Goal: Information Seeking & Learning: Learn about a topic

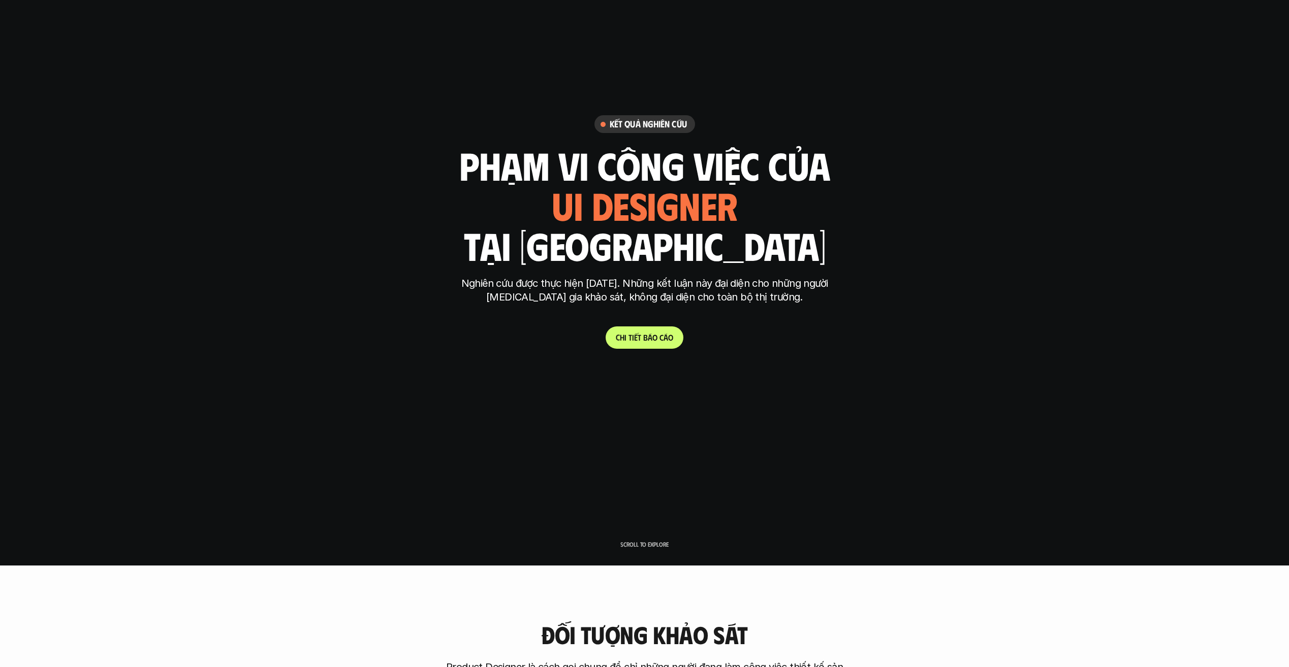
click at [642, 332] on link "C h i t i ế t b á o c á o" at bounding box center [644, 338] width 78 height 22
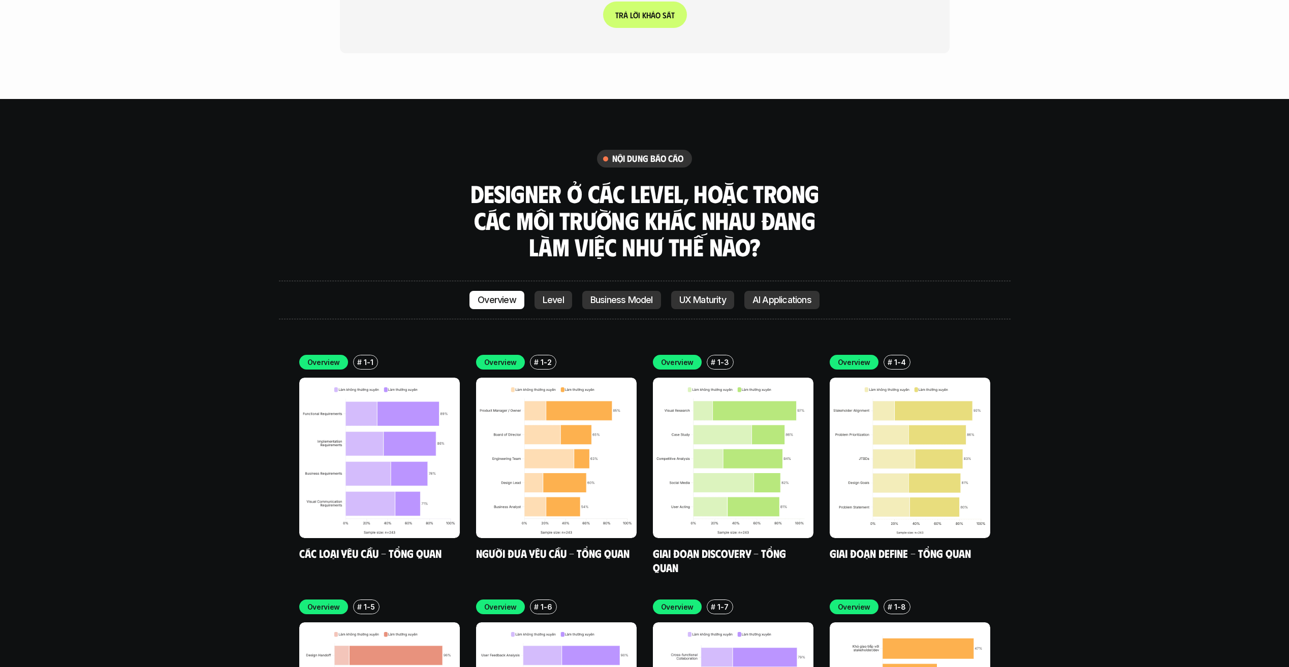
scroll to position [2976, 0]
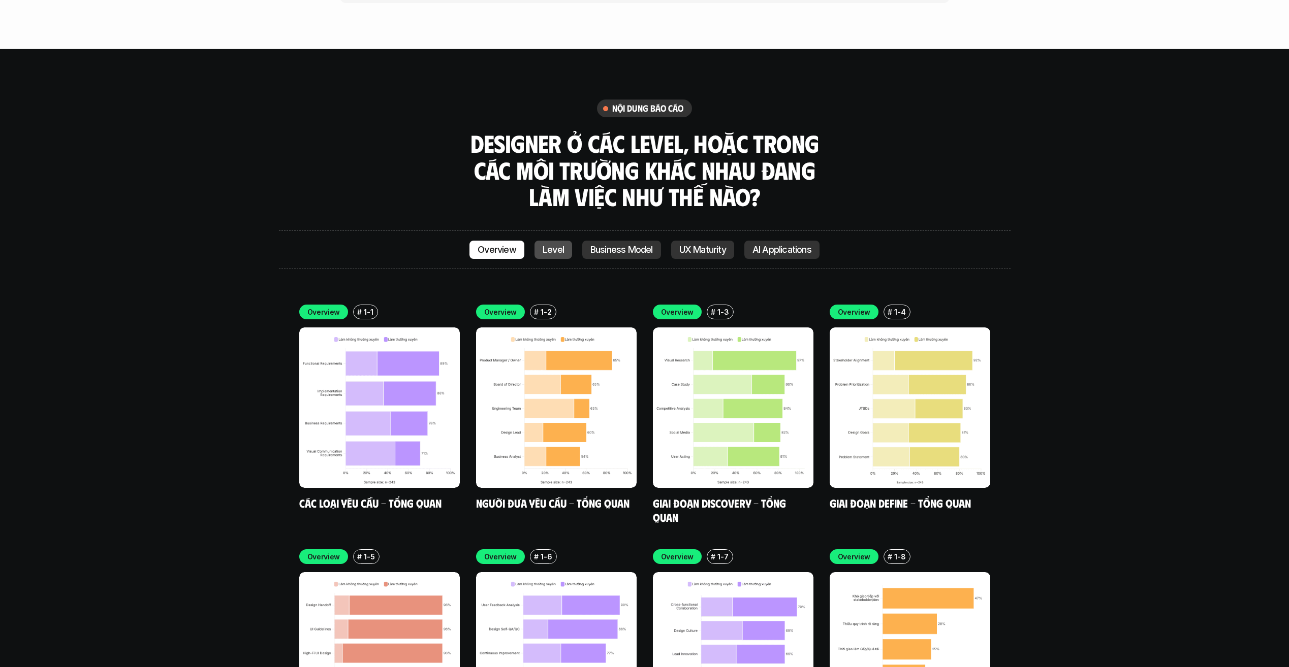
click at [551, 241] on link "Level" at bounding box center [553, 250] width 38 height 18
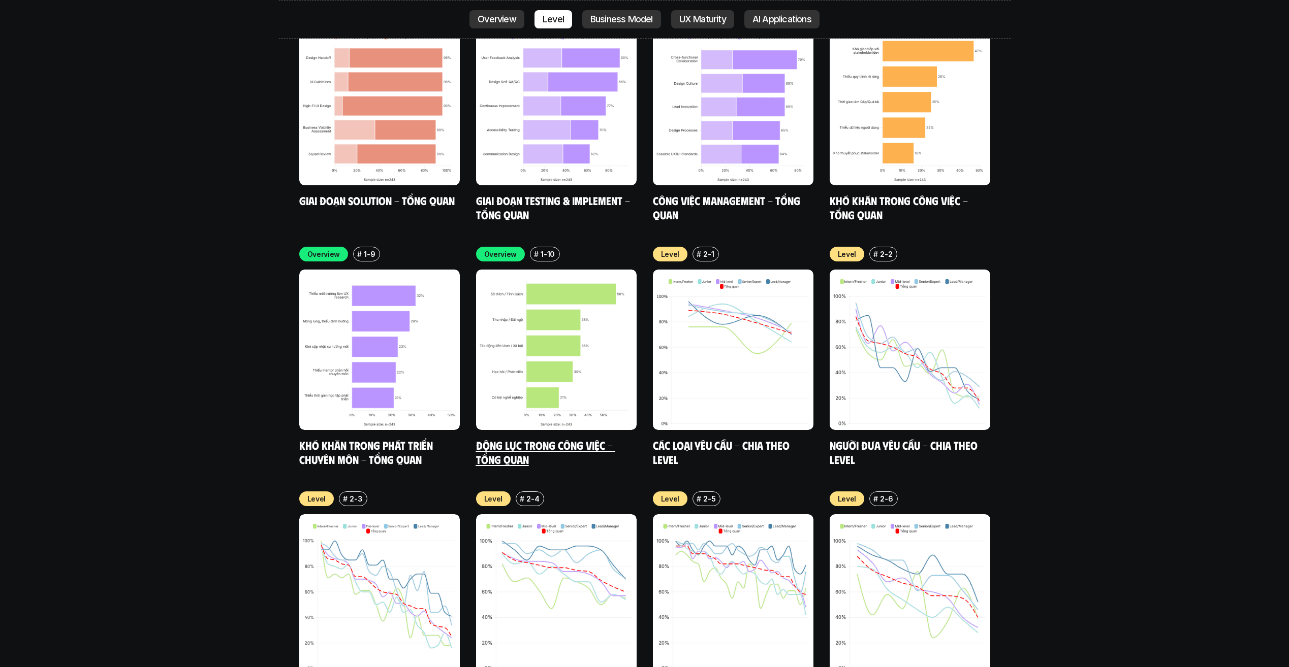
scroll to position [3371, 0]
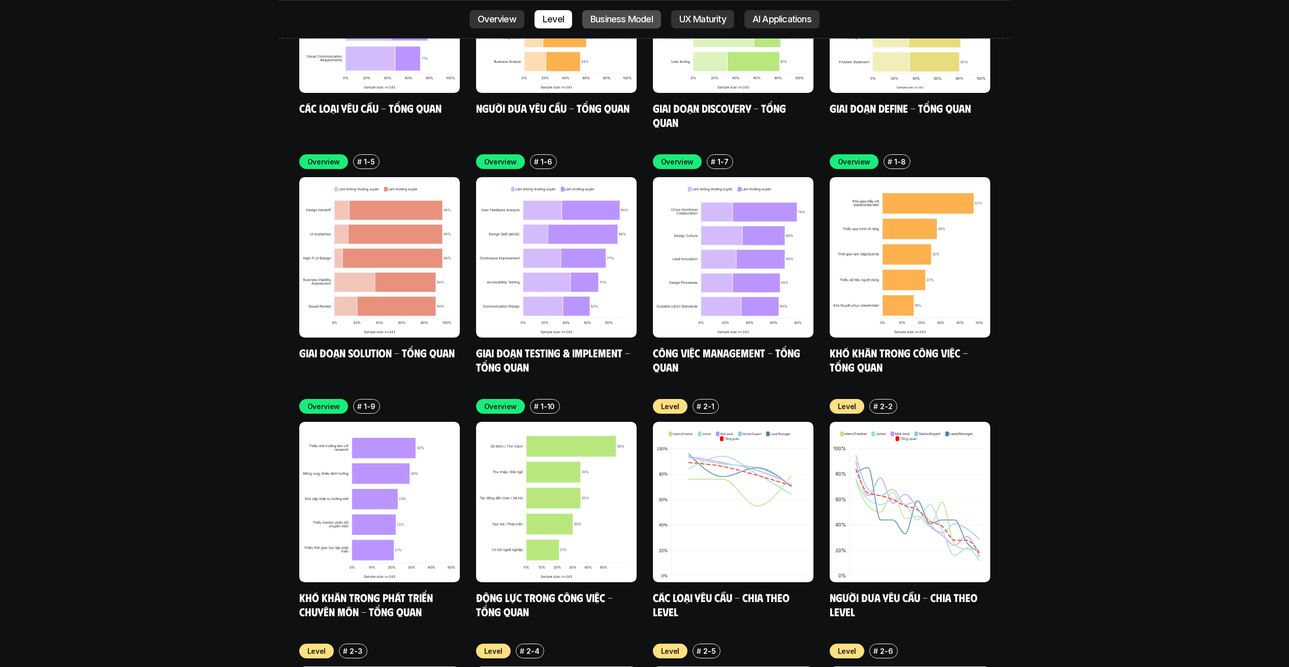
click at [616, 16] on p "Business Model" at bounding box center [621, 19] width 62 height 10
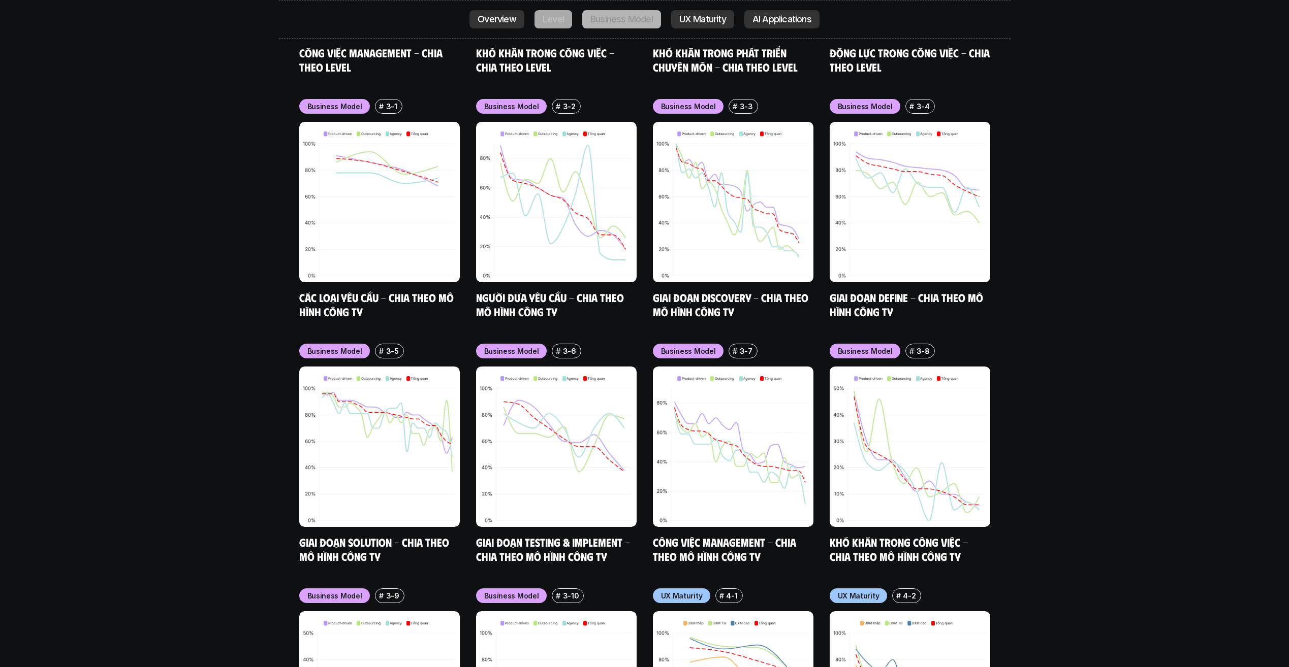
scroll to position [4411, 0]
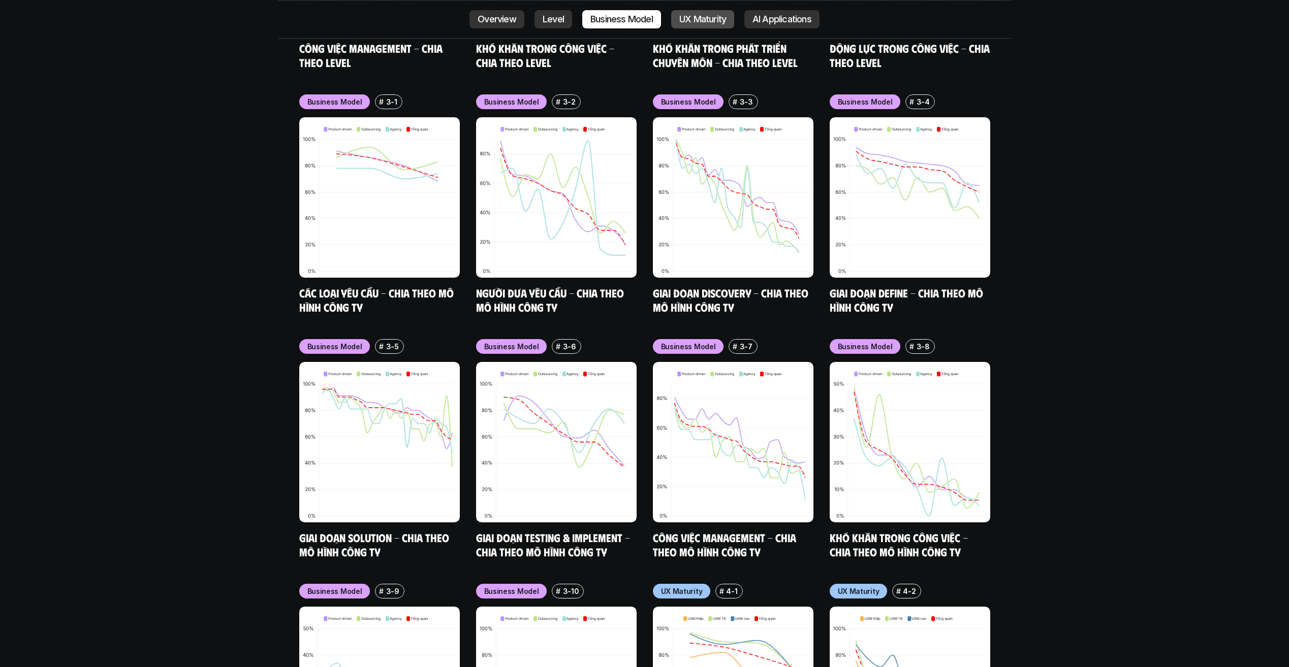
click at [711, 22] on p "UX Maturity" at bounding box center [702, 19] width 47 height 10
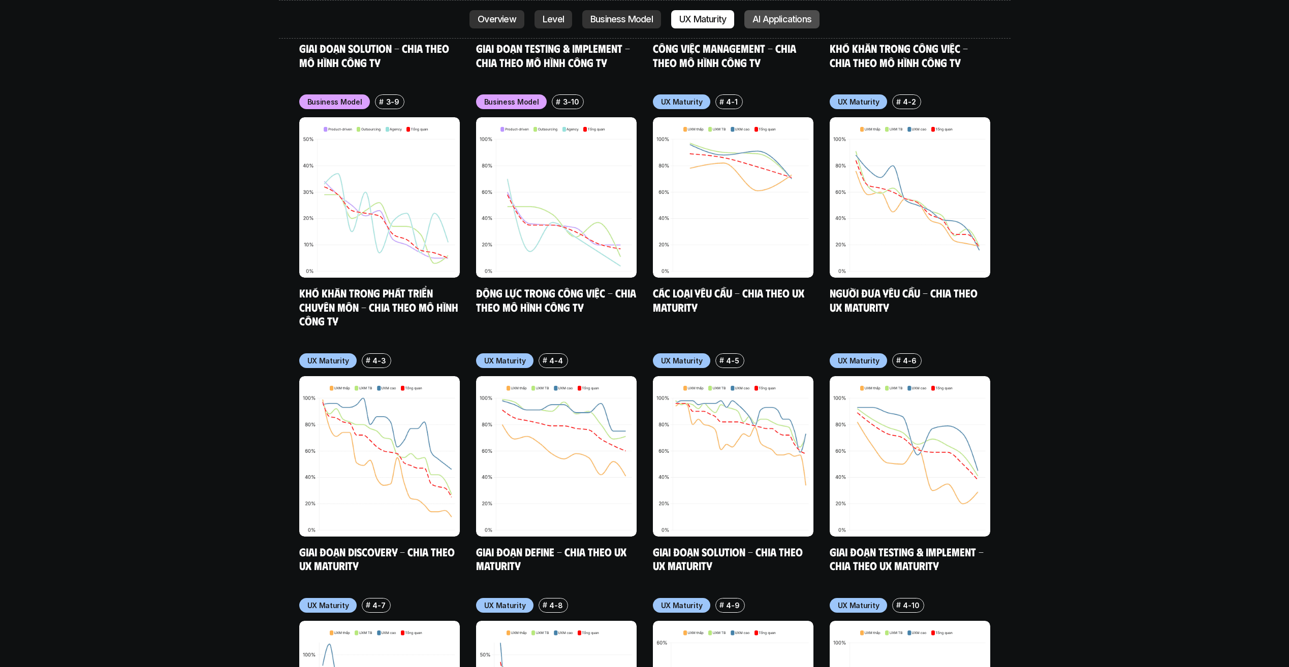
click at [783, 20] on p "AI Applications" at bounding box center [781, 19] width 59 height 10
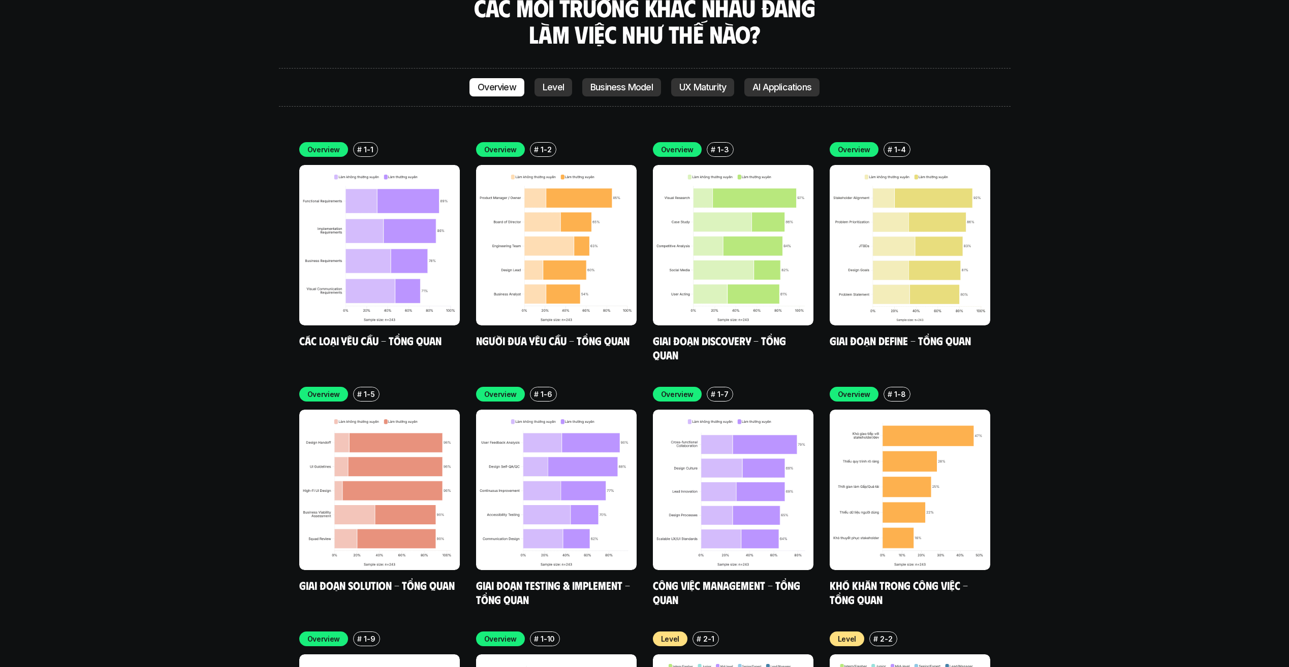
scroll to position [3039, 0]
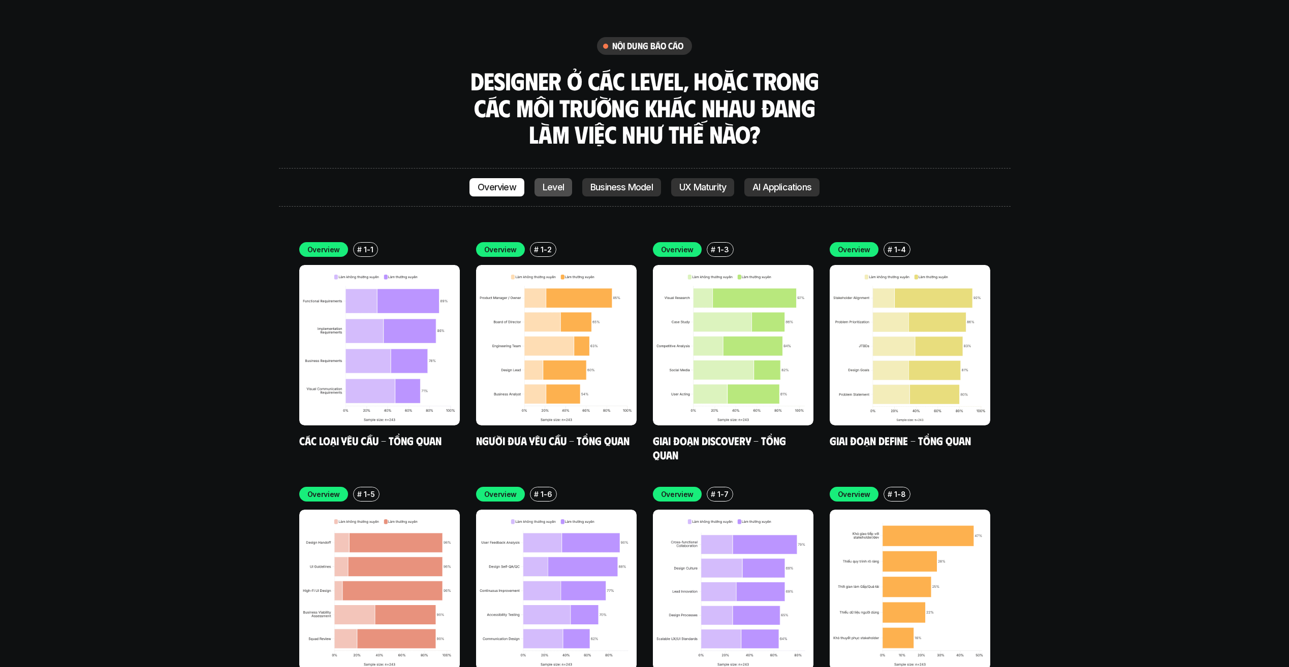
click at [544, 182] on p "Level" at bounding box center [553, 187] width 21 height 10
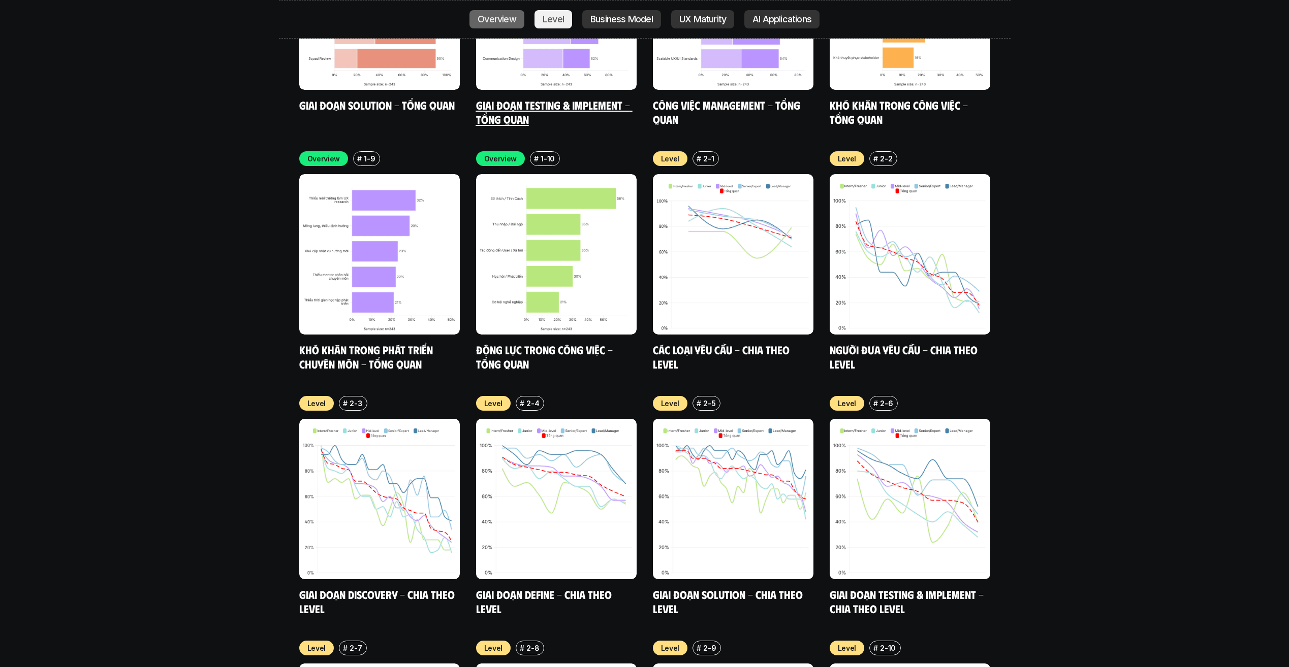
scroll to position [3676, 0]
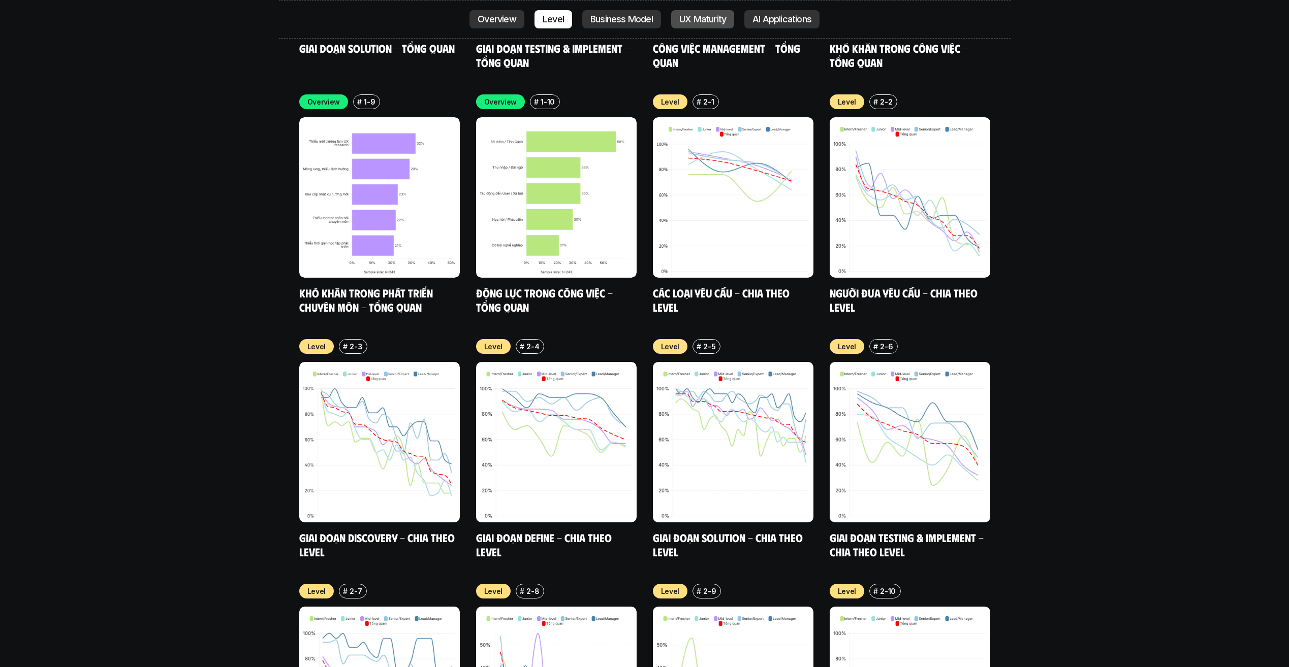
click at [707, 20] on p "UX Maturity" at bounding box center [702, 19] width 47 height 10
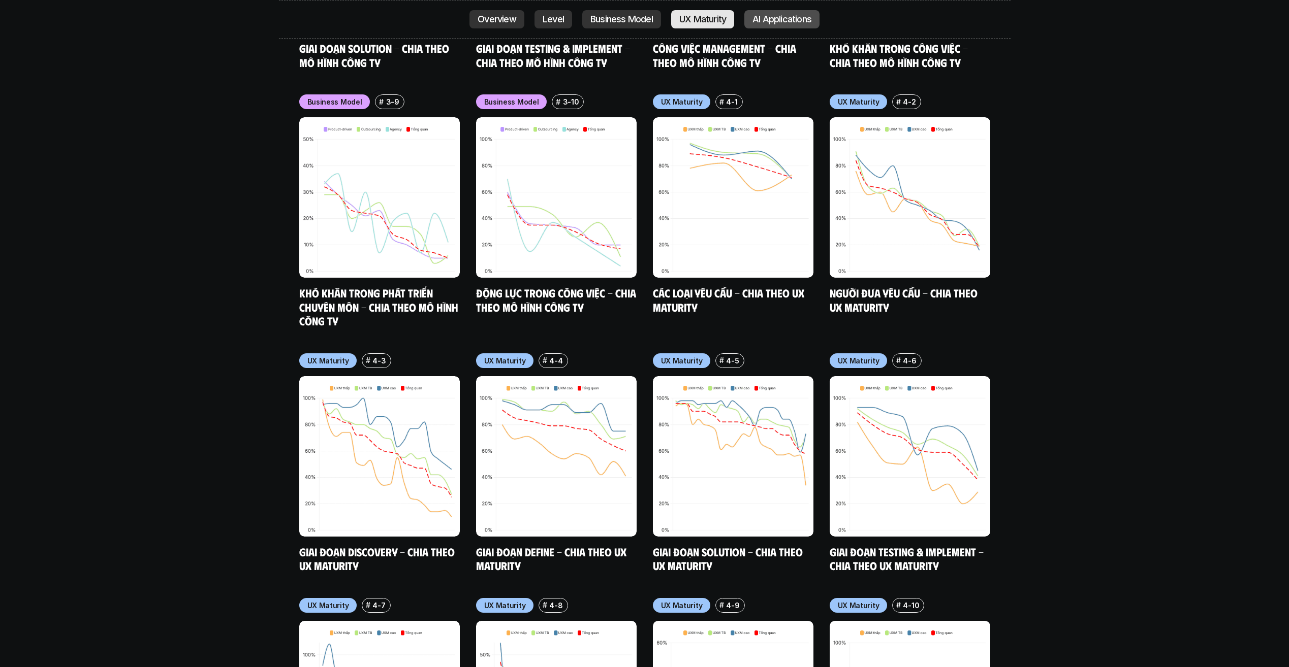
click at [758, 23] on p "AI Applications" at bounding box center [781, 19] width 59 height 10
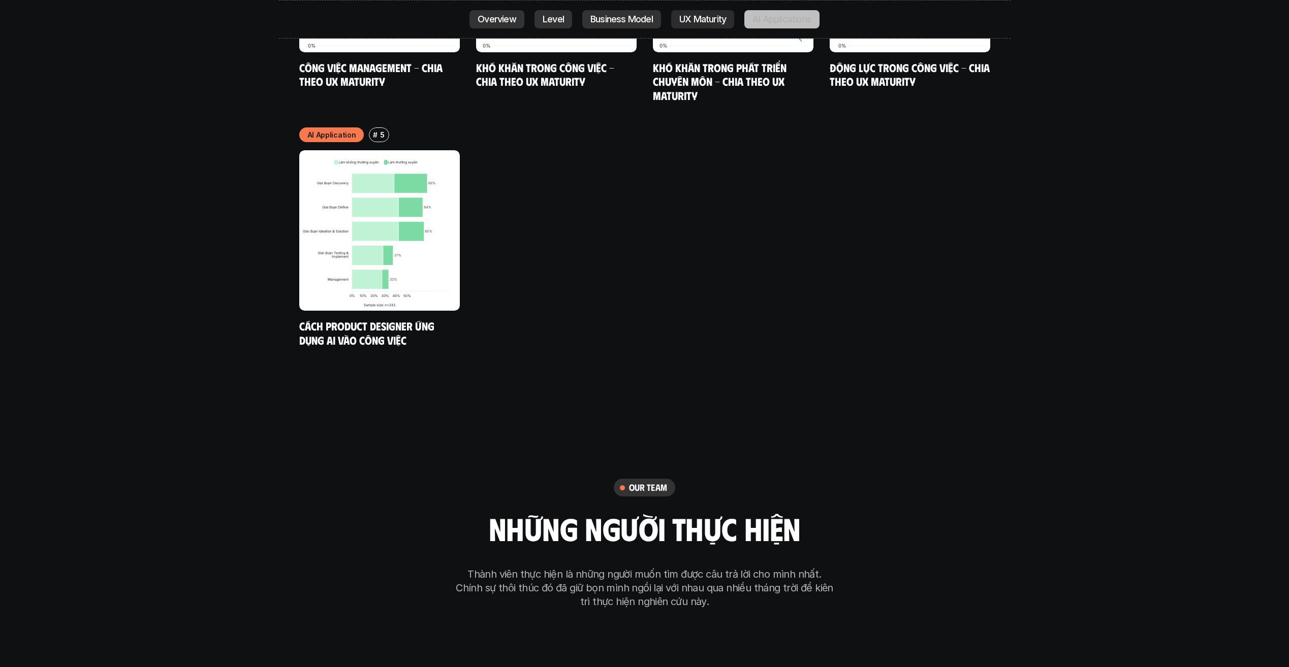
scroll to position [5663, 0]
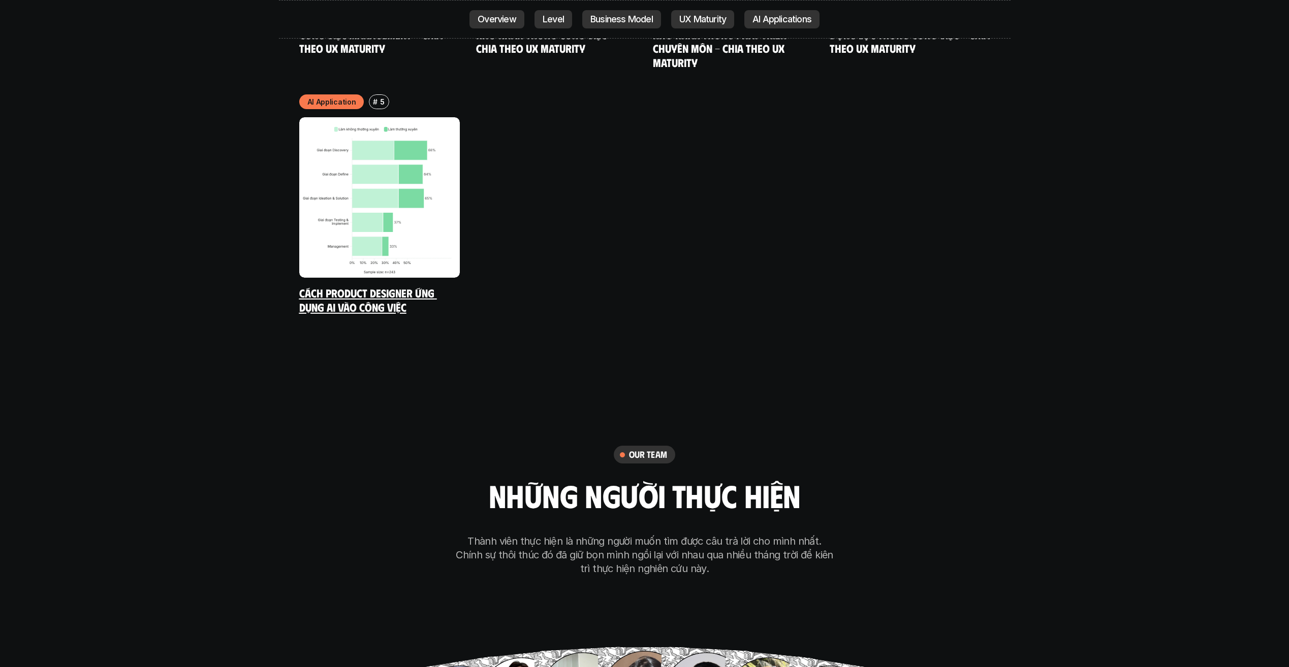
click at [316, 180] on img at bounding box center [379, 197] width 161 height 161
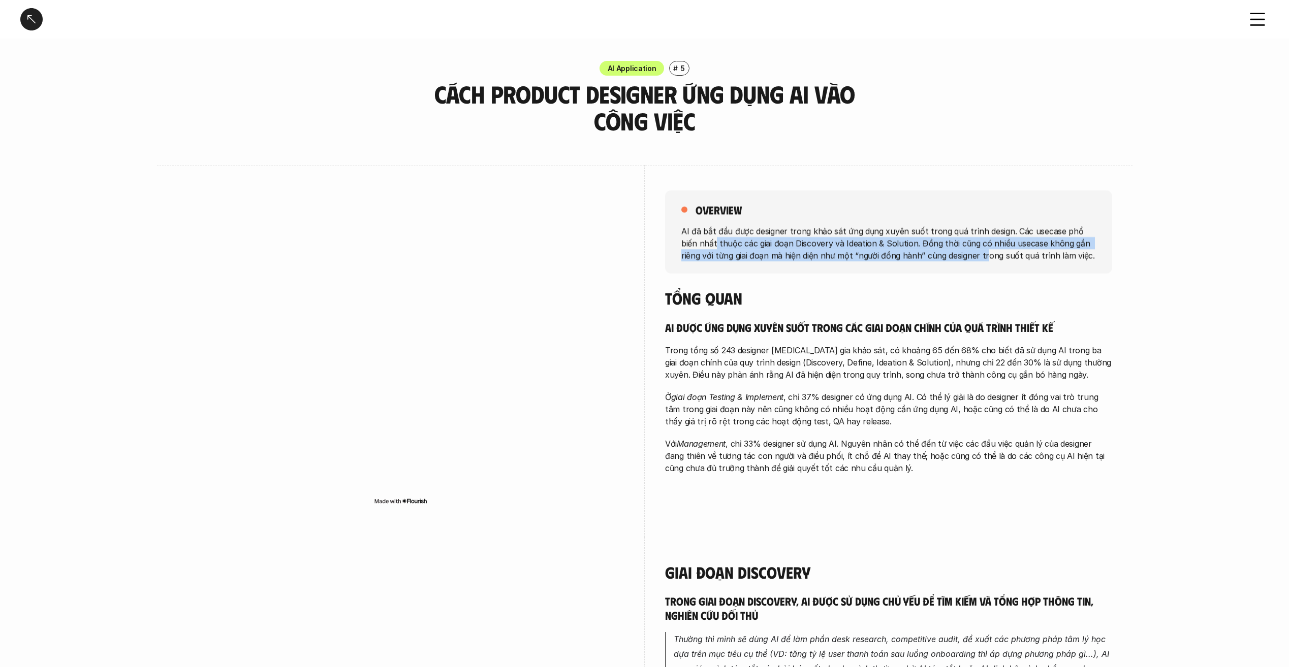
drag, startPoint x: 698, startPoint y: 237, endPoint x: 965, endPoint y: 253, distance: 267.2
click at [965, 253] on p "AI đã bắt đầu được designer trong khảo sát ứng dụng xuyên suốt trong quá trình …" at bounding box center [888, 243] width 414 height 37
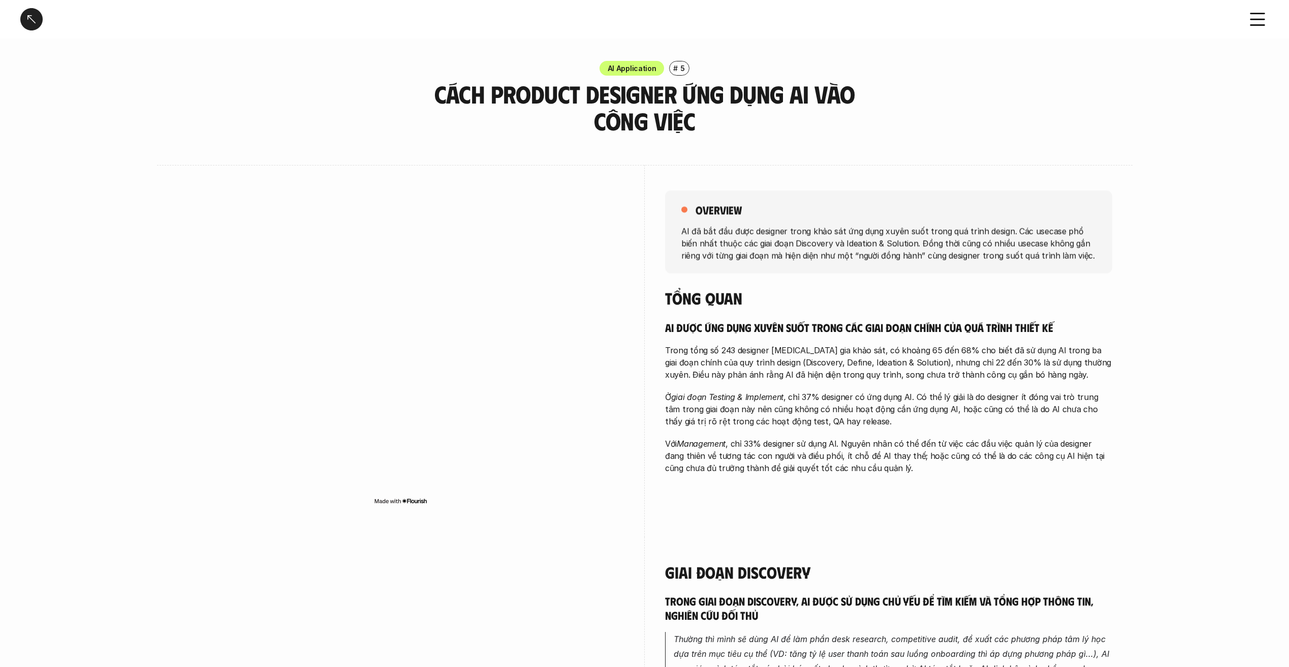
click at [641, 356] on div "overview AI đã bắt đầu được designer trong khảo sát ứng dụng xuyên suốt trong q…" at bounding box center [644, 351] width 935 height 372
drag, startPoint x: 776, startPoint y: 381, endPoint x: 840, endPoint y: 379, distance: 64.5
click at [840, 379] on div "AI được ứng dụng xuyên suốt trong các giai đoạn chính của quá trình thiết kế Tr…" at bounding box center [888, 398] width 447 height 154
drag, startPoint x: 895, startPoint y: 378, endPoint x: 894, endPoint y: 393, distance: 14.8
click at [894, 393] on div "AI được ứng dụng xuyên suốt trong các giai đoạn chính của quá trình thiết kế Tr…" at bounding box center [888, 398] width 447 height 154
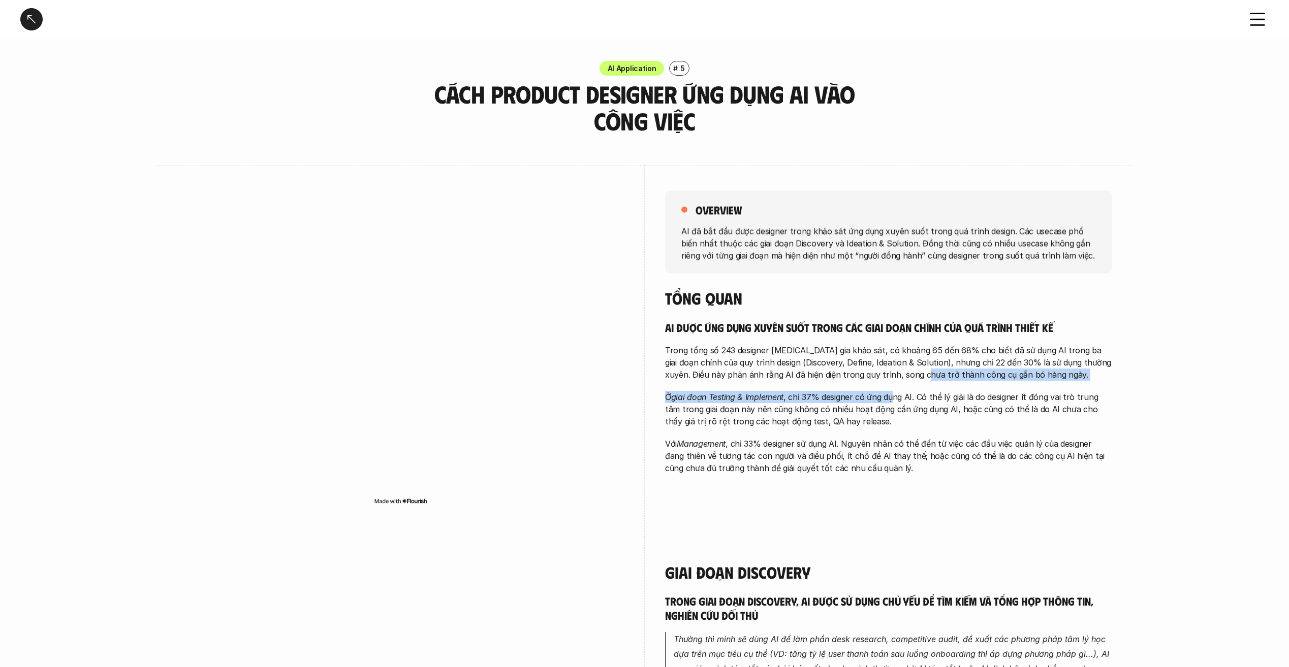
click at [799, 400] on p "Ở giai đoạn Testing & Implement , chỉ 37% designer có ứng dụng AI. Có thể lý gi…" at bounding box center [888, 409] width 447 height 37
drag, startPoint x: 921, startPoint y: 399, endPoint x: 968, endPoint y: 397, distance: 46.8
click at [968, 397] on p "Ở giai đoạn Testing & Implement , chỉ 37% designer có ứng dụng AI. Có thể lý gi…" at bounding box center [888, 409] width 447 height 37
click at [1039, 399] on p "Ở giai đoạn Testing & Implement , chỉ 37% designer có ứng dụng AI. Có thể lý gi…" at bounding box center [888, 409] width 447 height 37
click at [1259, 25] on use at bounding box center [1258, 20] width 14 height 12
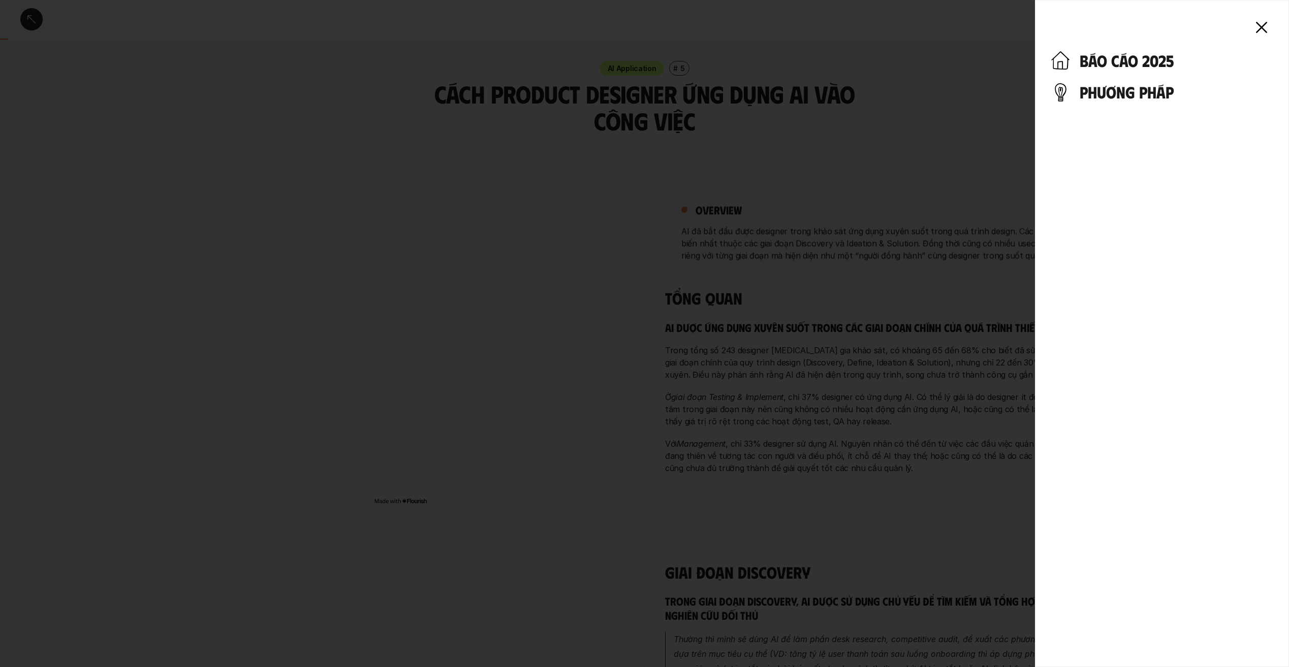
click at [1089, 89] on h4 "phương pháp" at bounding box center [1175, 91] width 193 height 19
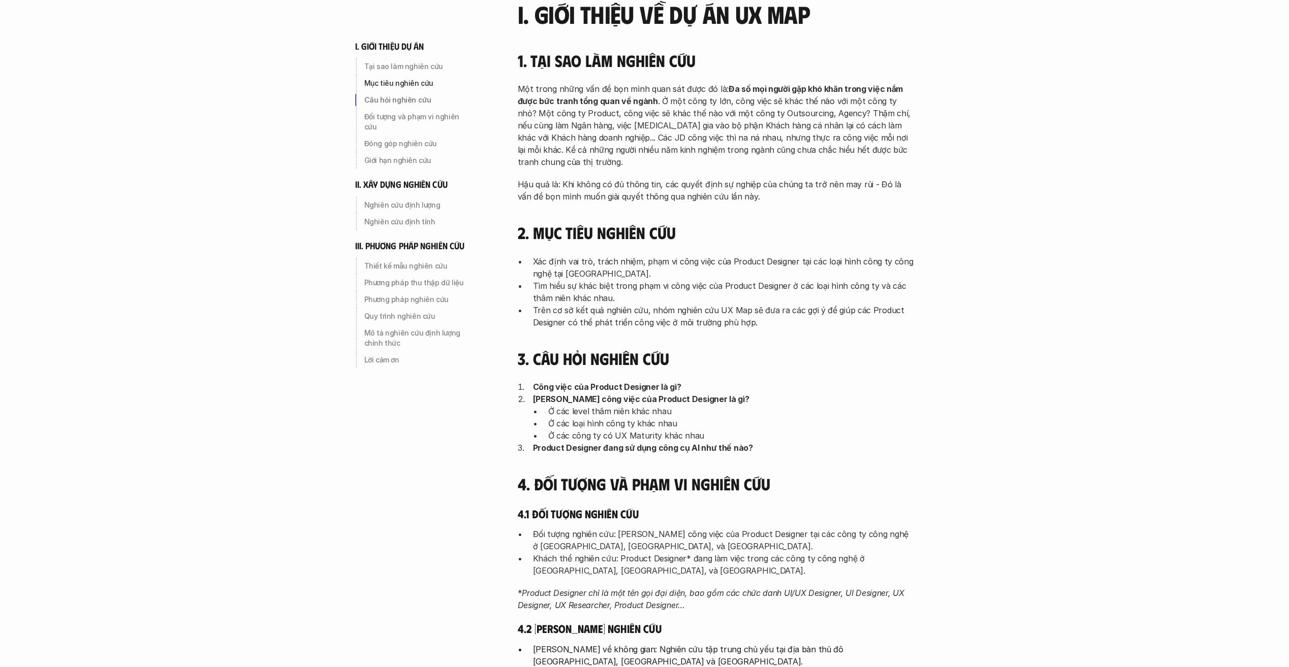
scroll to position [203, 0]
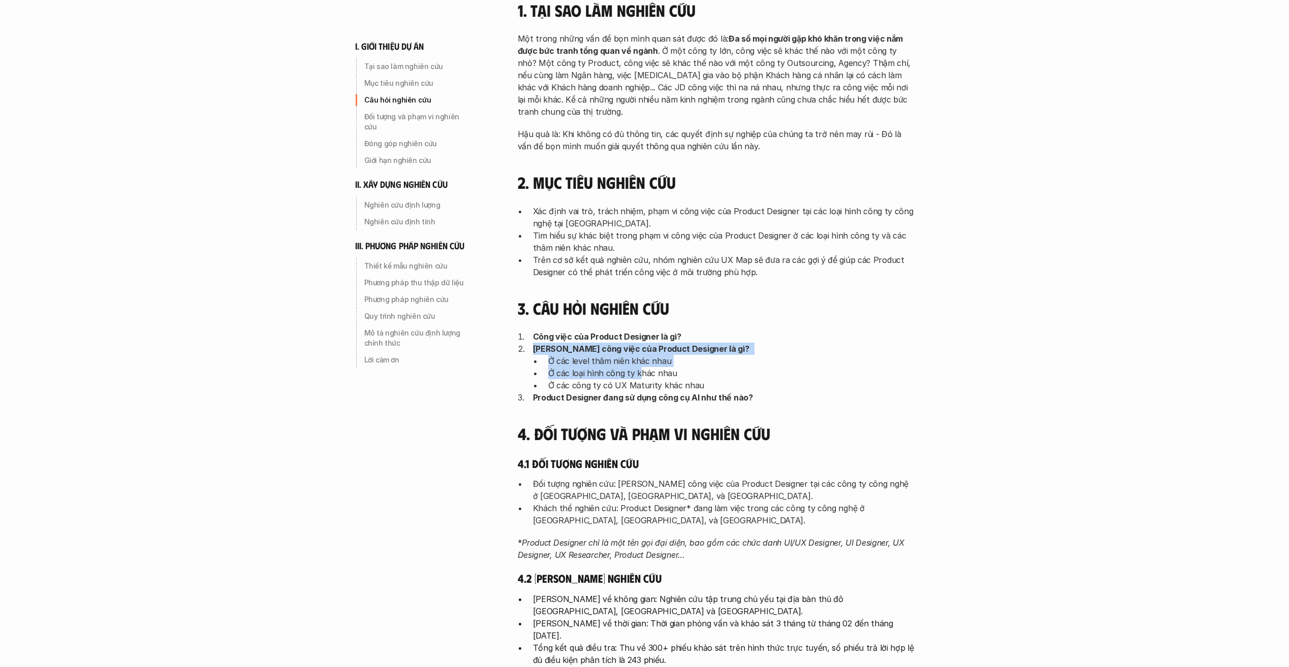
drag, startPoint x: 523, startPoint y: 350, endPoint x: 673, endPoint y: 380, distance: 152.8
click at [668, 379] on li "Phạm vi công việc của Product Designer là gì? Ở các level thâm niên khác nhau Ở…" at bounding box center [723, 367] width 381 height 49
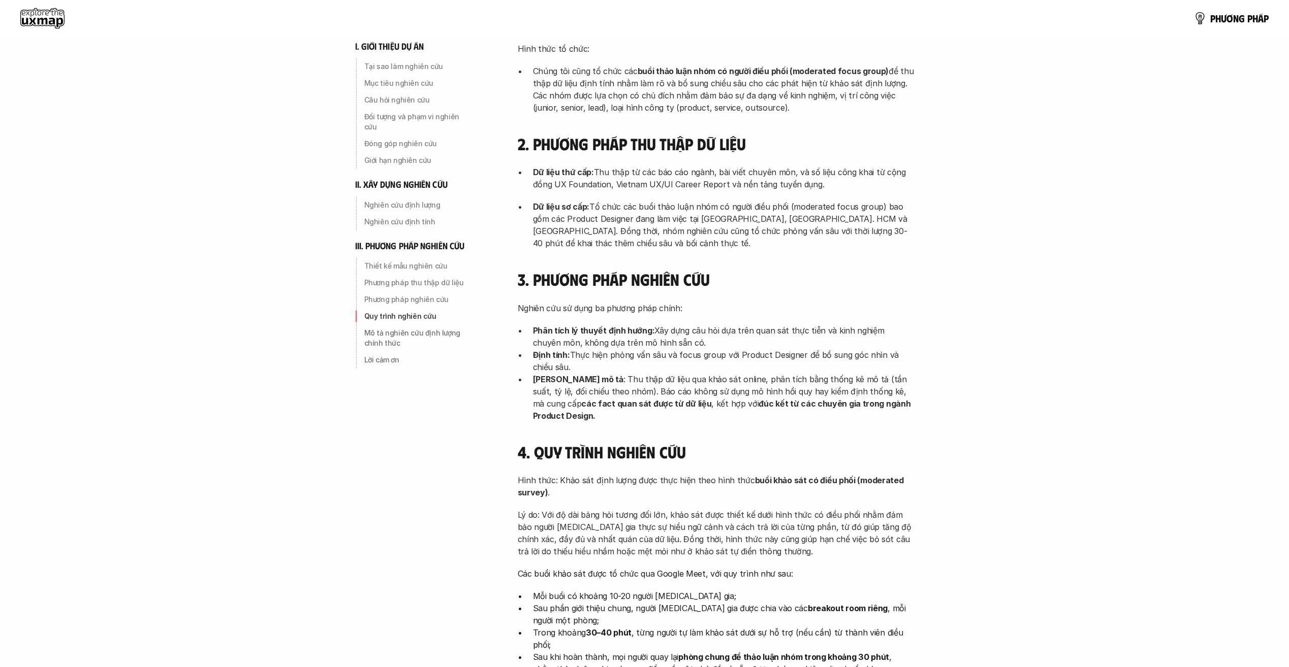
scroll to position [2564, 0]
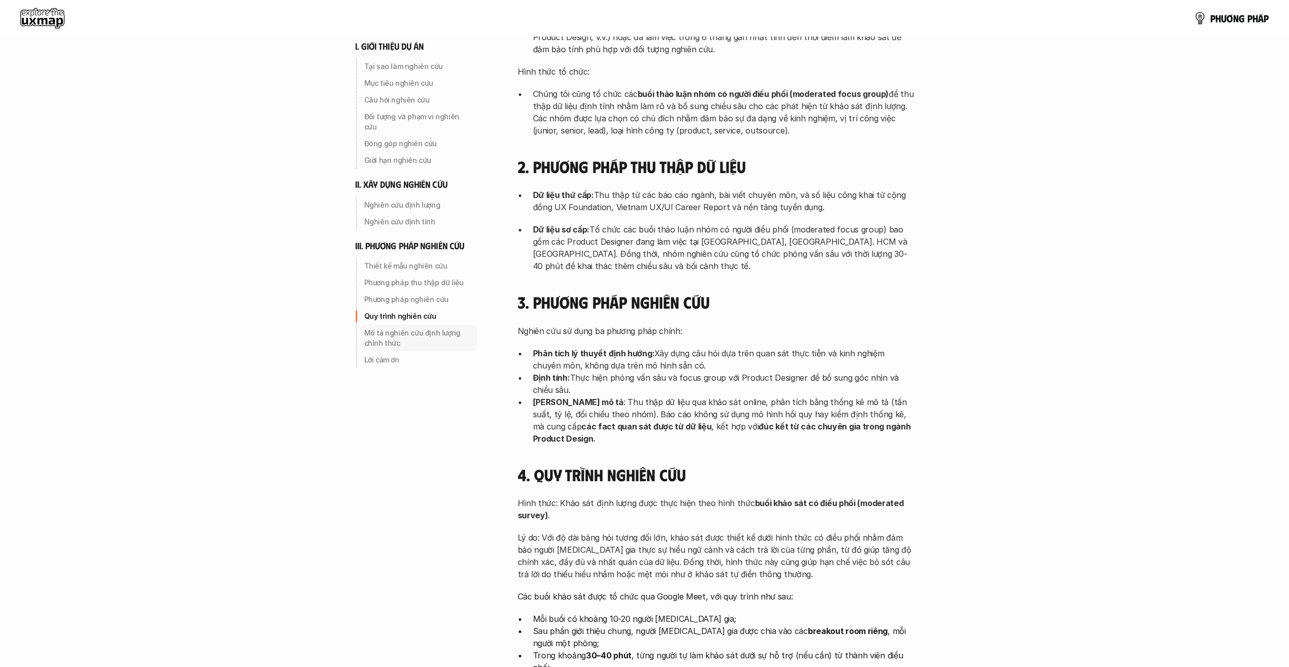
click at [413, 330] on p "Mô tả nghiên cứu định lượng chính thức" at bounding box center [418, 338] width 109 height 20
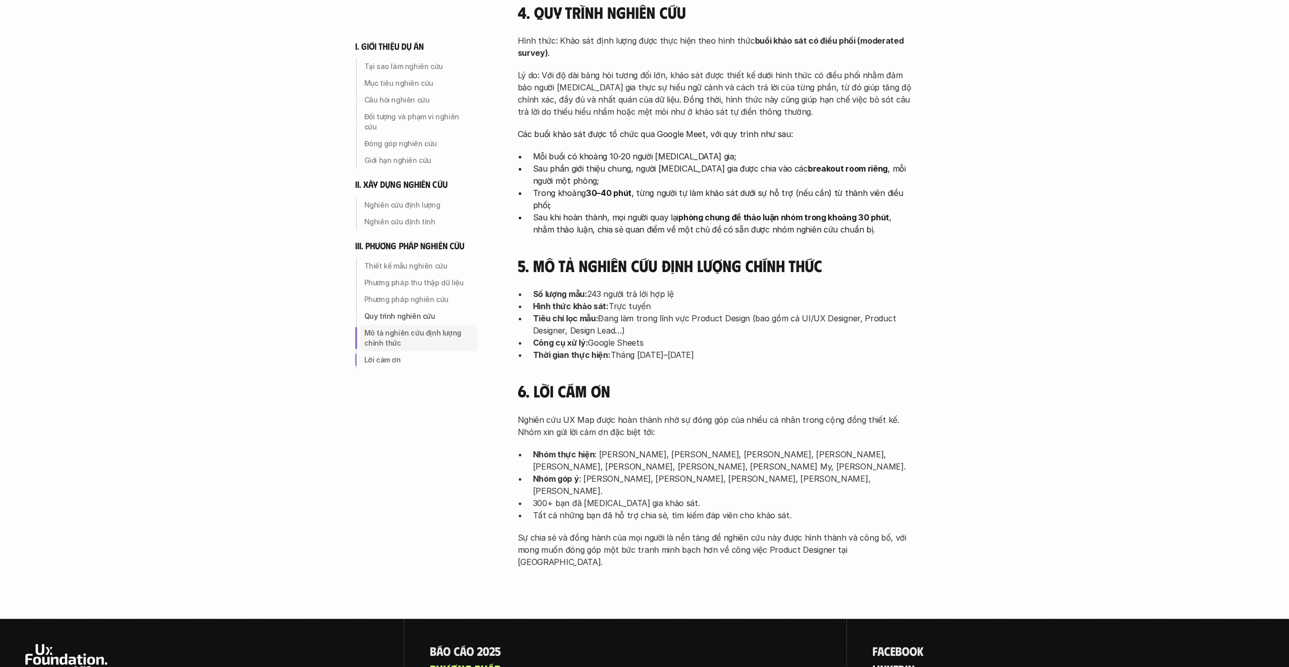
scroll to position [3072, 0]
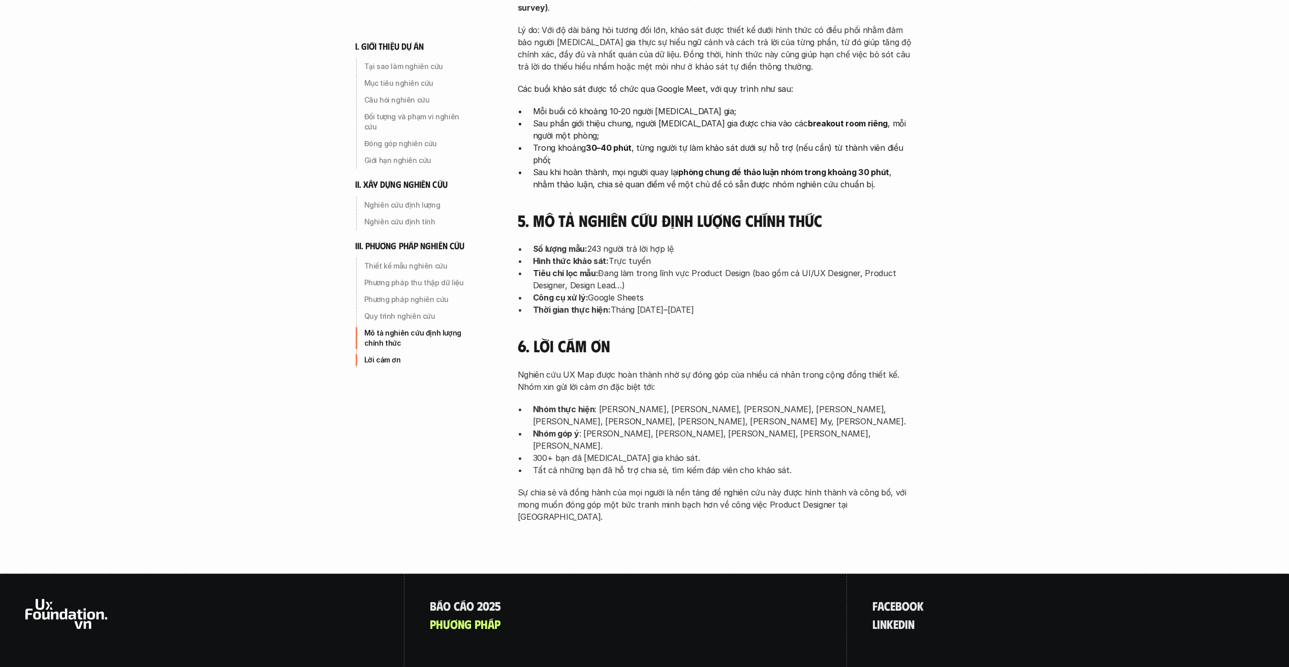
click at [401, 355] on p "Lời cảm ơn" at bounding box center [418, 360] width 109 height 10
click at [406, 340] on div "Mô tả nghiên cứu định lượng chính thức" at bounding box center [418, 338] width 117 height 26
drag, startPoint x: 525, startPoint y: 362, endPoint x: 794, endPoint y: 370, distance: 269.9
click at [794, 403] on ul "Nhóm thực hiện : [PERSON_NAME], [PERSON_NAME], [PERSON_NAME], [PERSON_NAME], [P…" at bounding box center [716, 439] width 396 height 73
click at [909, 487] on p "Sự chia sẻ và đồng hành của mọi người là nền tảng để nghiên cứu này được hình t…" at bounding box center [716, 505] width 396 height 37
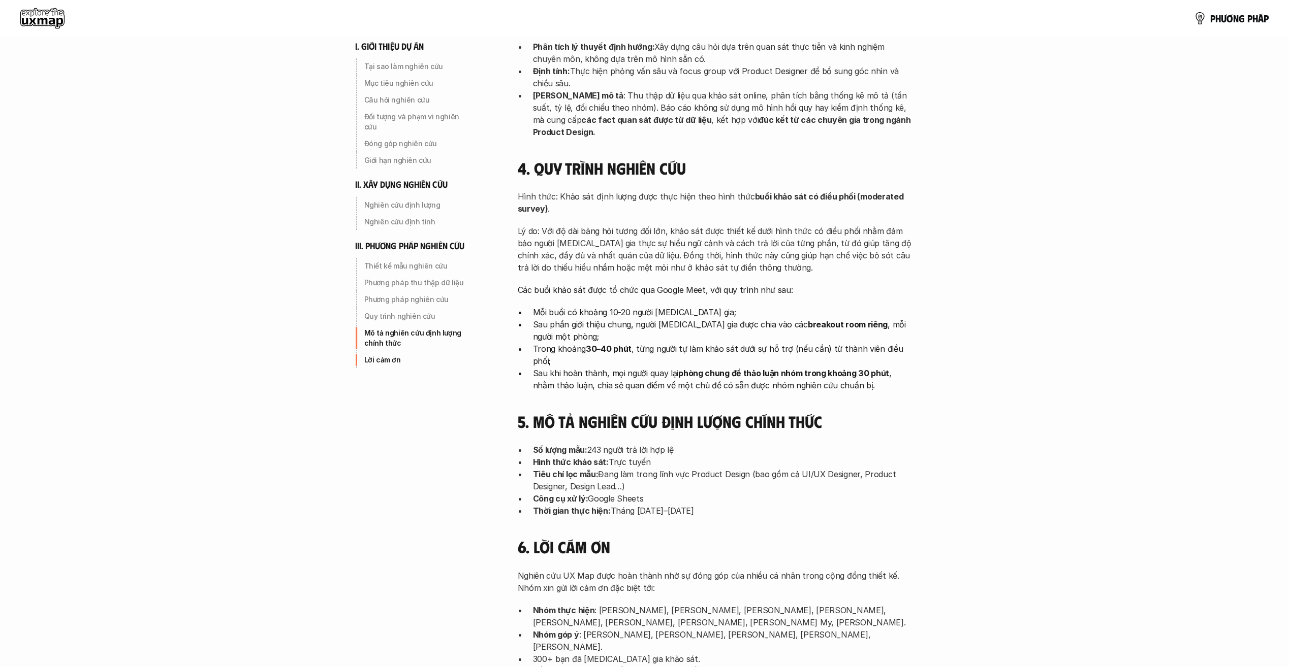
scroll to position [2869, 0]
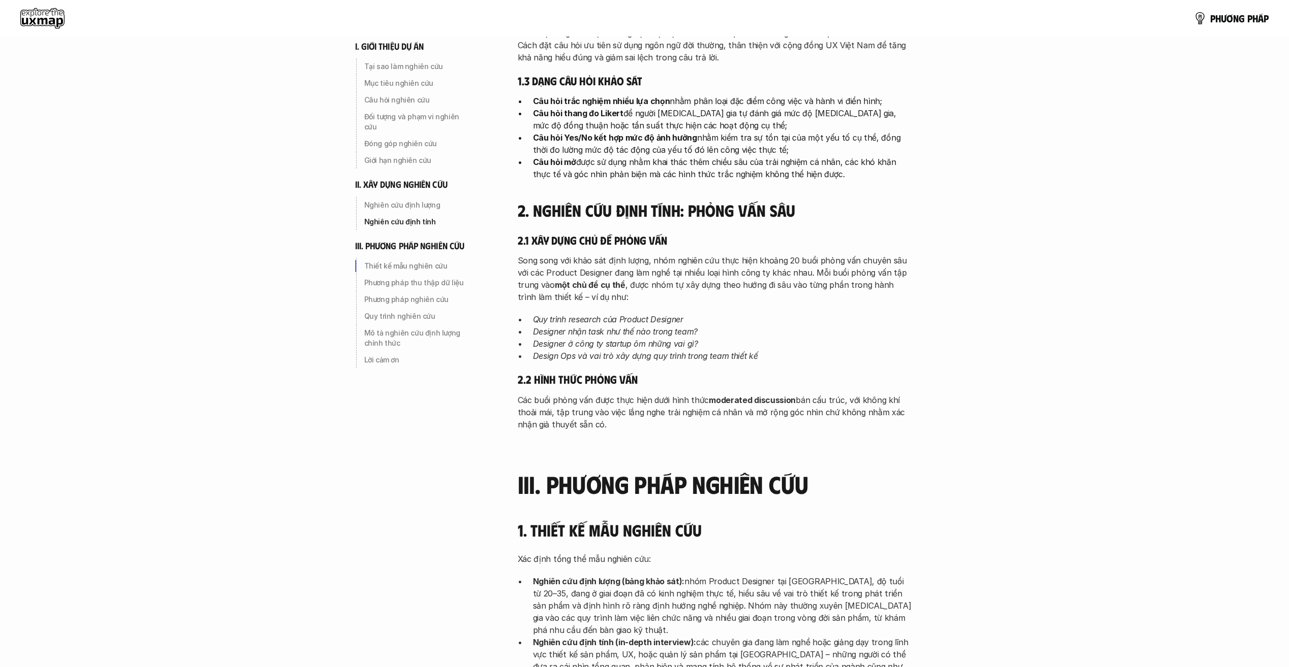
drag, startPoint x: 310, startPoint y: 522, endPoint x: 305, endPoint y: 500, distance: 22.5
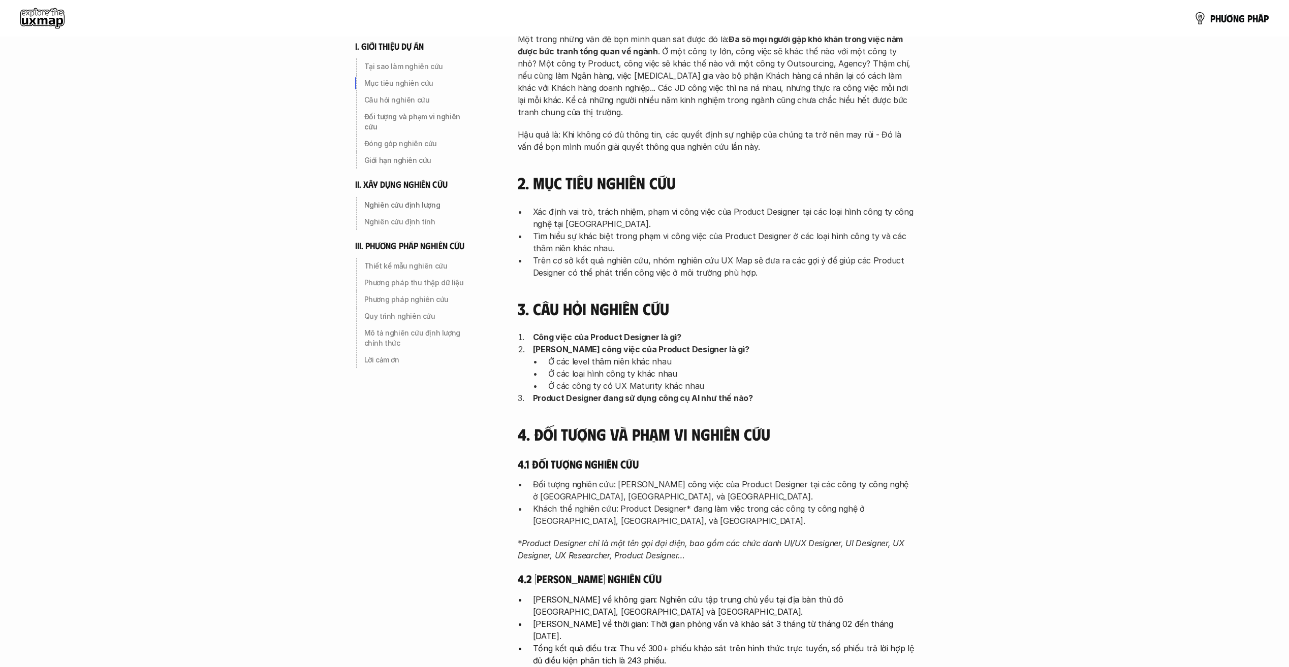
scroll to position [0, 0]
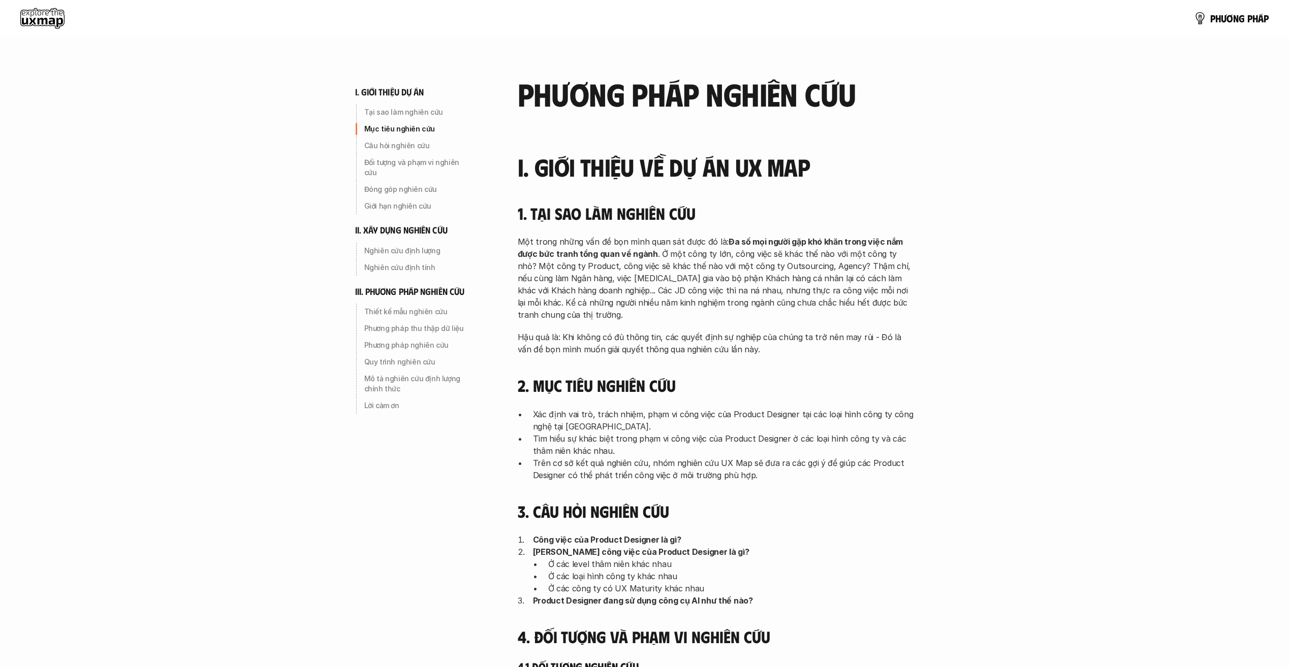
click at [57, 23] on use at bounding box center [42, 18] width 44 height 20
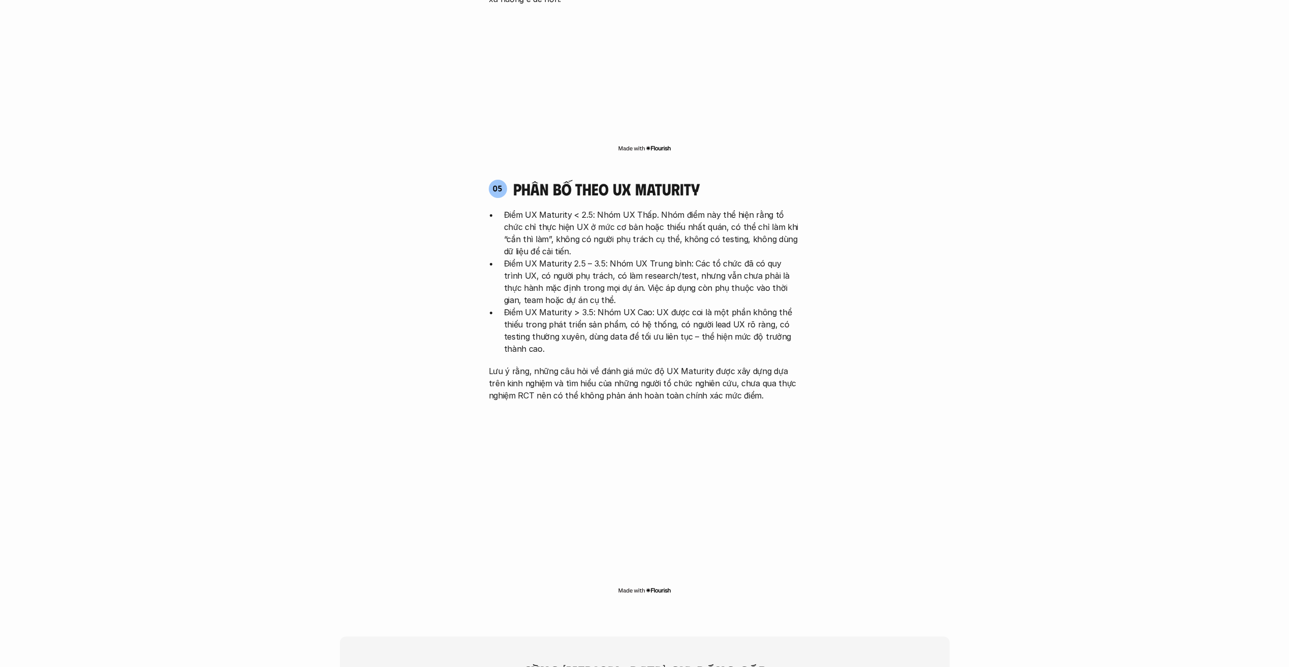
scroll to position [2438, 0]
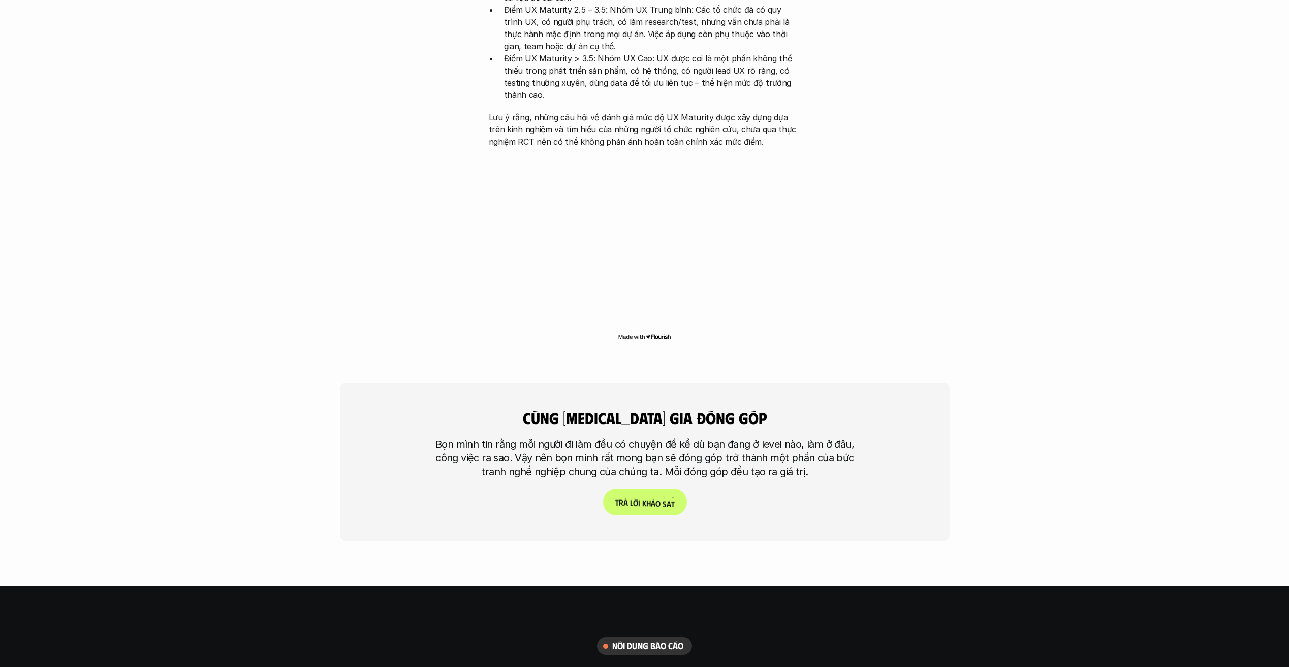
click at [645, 498] on p "T r ả l ờ i k h ả o s á t" at bounding box center [644, 503] width 59 height 10
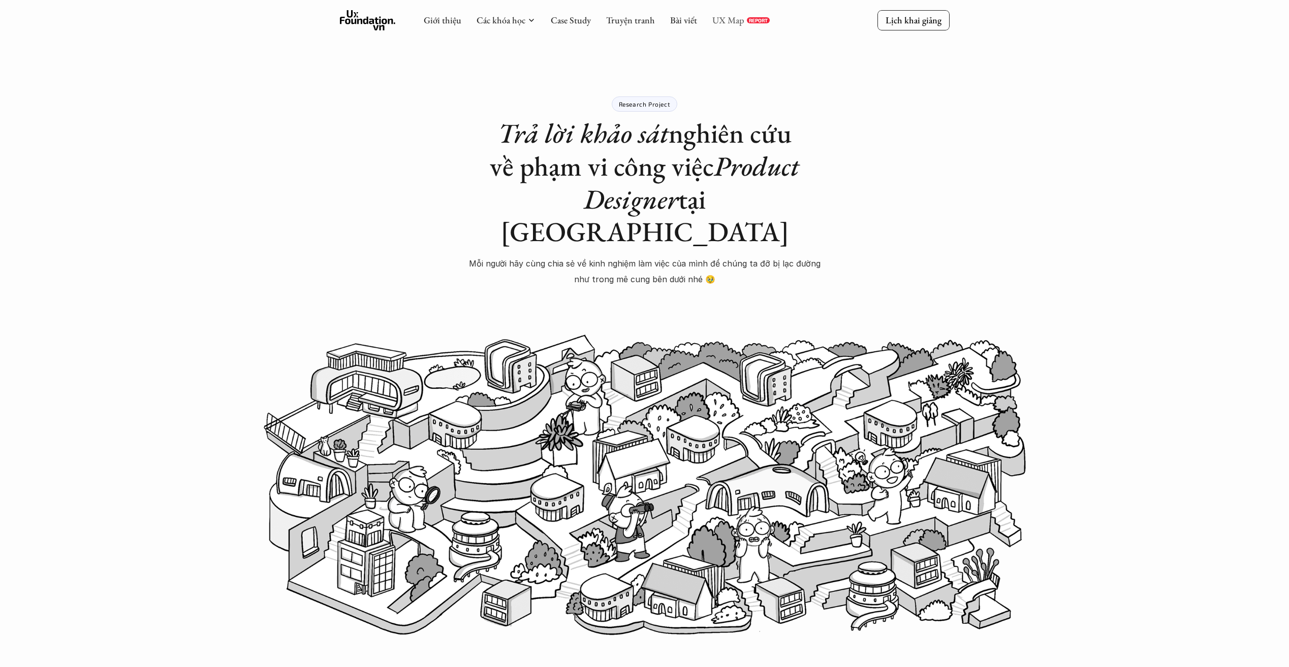
click at [727, 16] on link "UX Map" at bounding box center [728, 20] width 32 height 12
click at [430, 18] on link "Giới thiệu" at bounding box center [443, 20] width 38 height 12
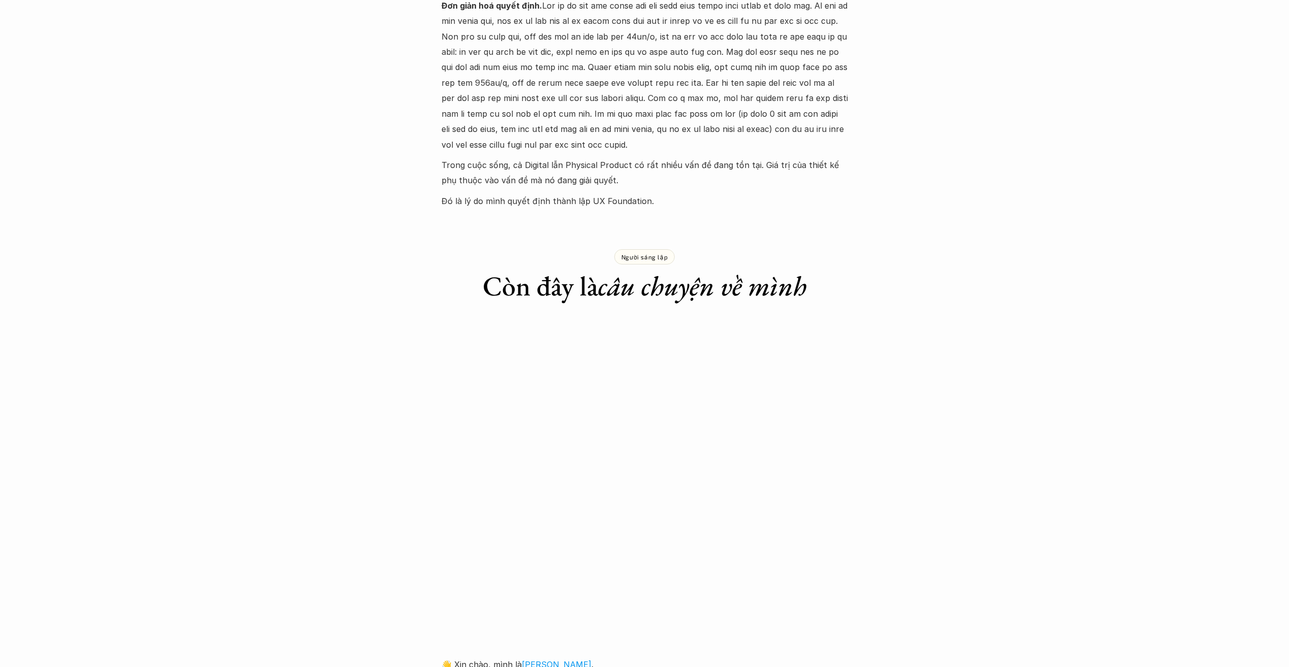
scroll to position [559, 0]
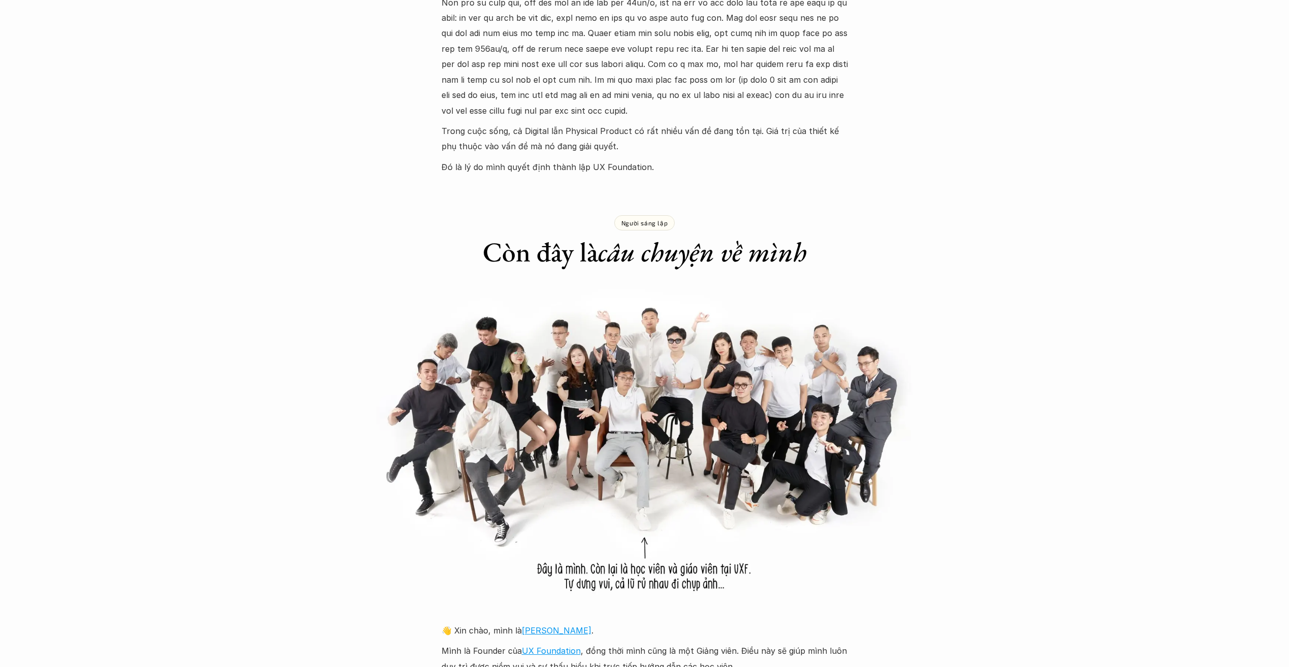
drag, startPoint x: 21, startPoint y: 351, endPoint x: 157, endPoint y: 105, distance: 280.8
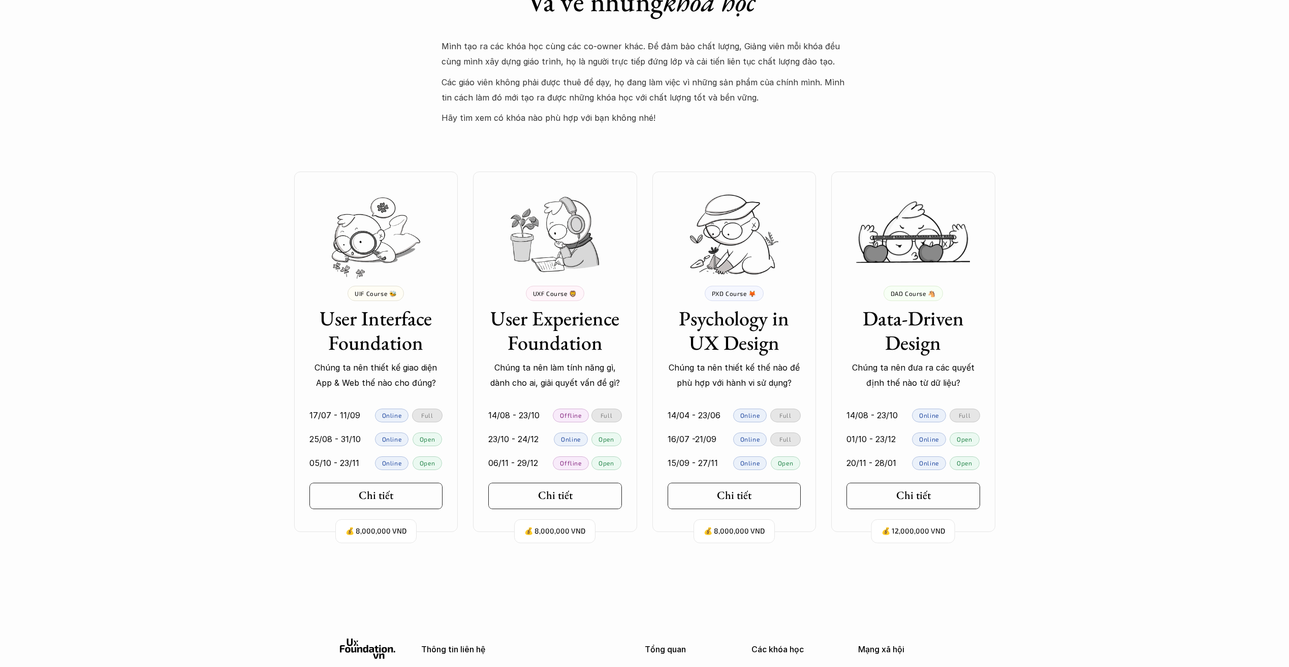
scroll to position [1930, 0]
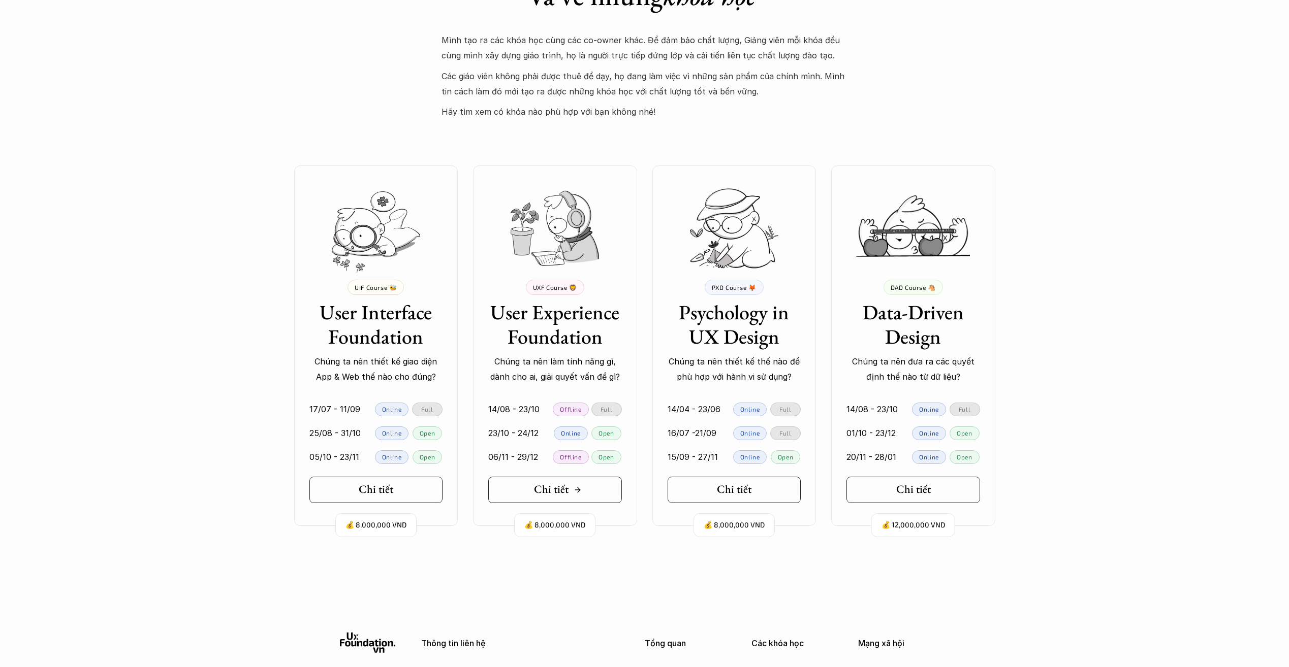
click at [557, 484] on h5 "Chi tiết" at bounding box center [551, 489] width 35 height 13
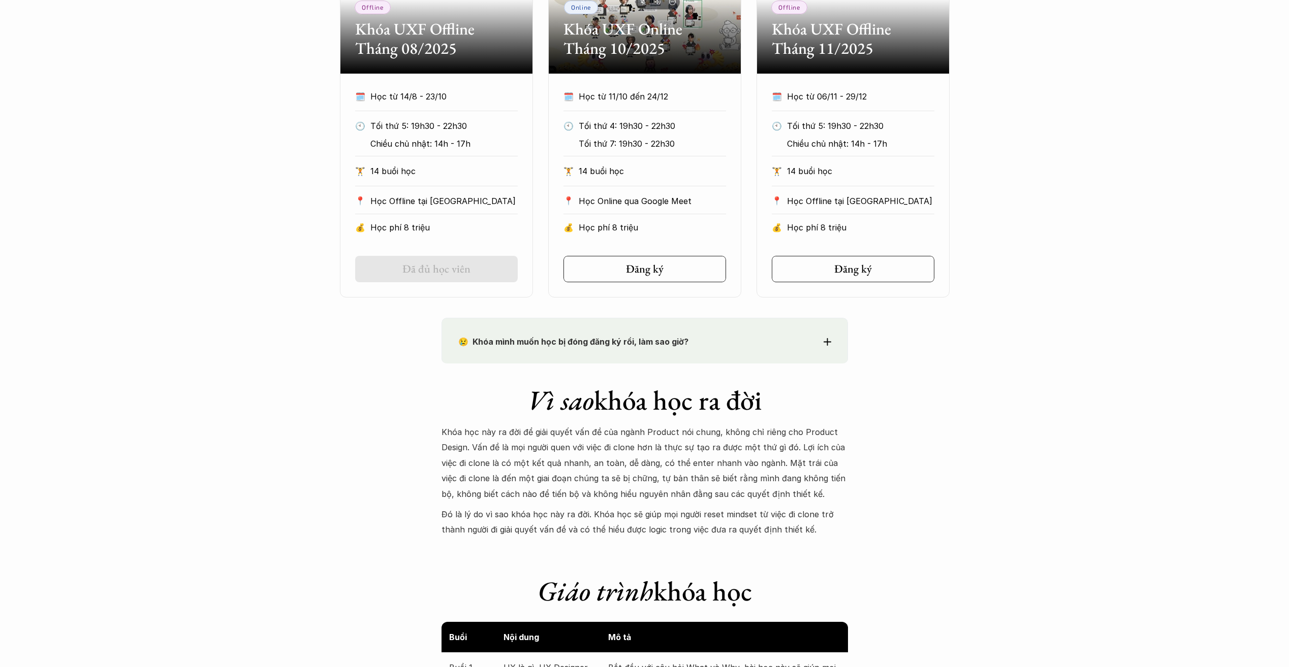
scroll to position [610, 0]
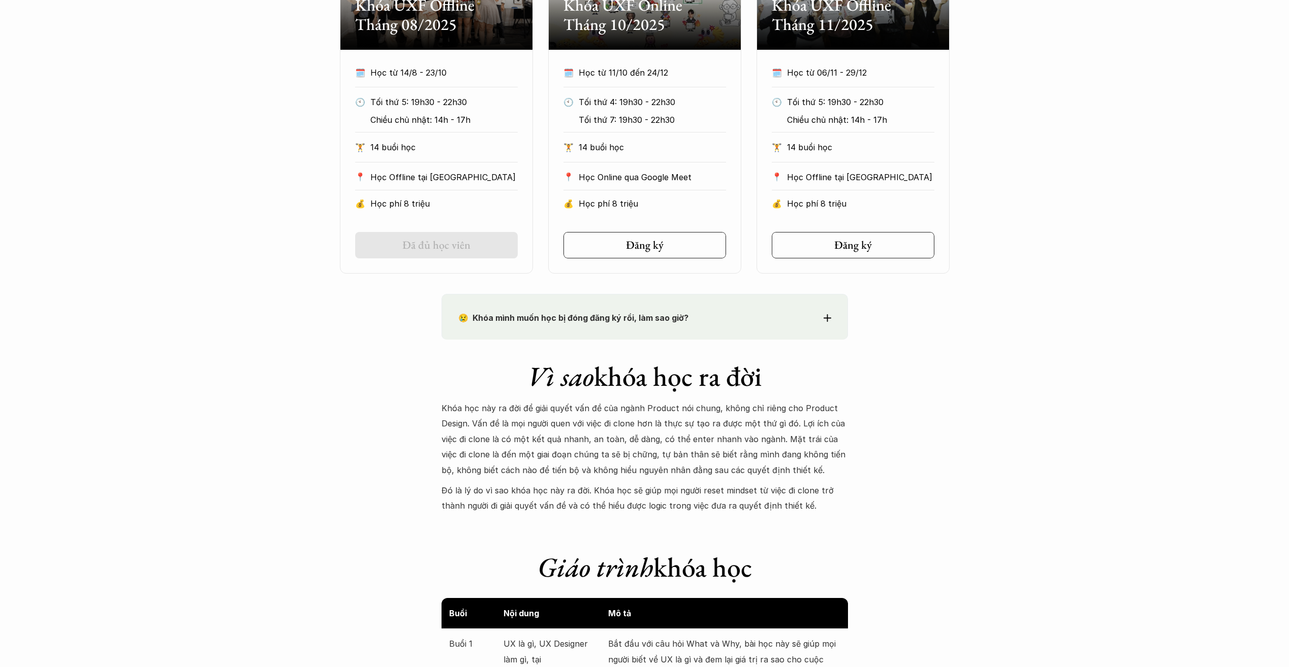
click at [821, 311] on div "😢 Khóa mình muốn học bị đóng đăng ký rồi, làm sao giờ?" at bounding box center [644, 317] width 373 height 15
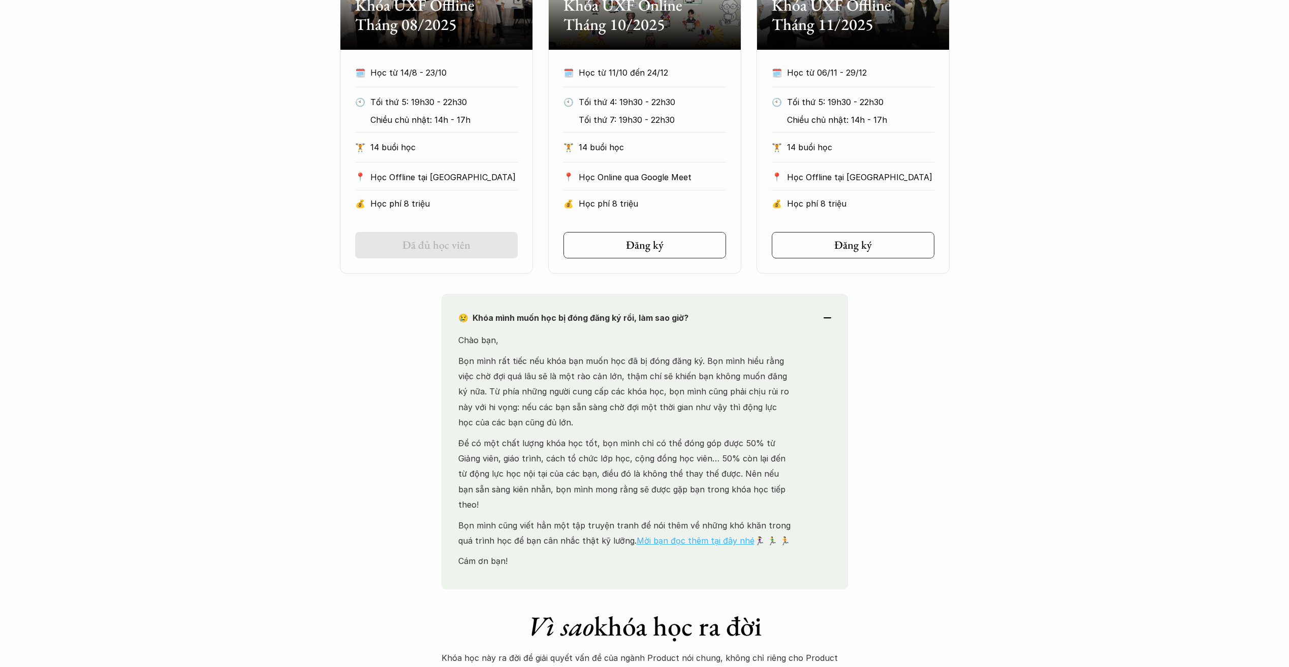
click at [707, 536] on link "Mời bạn đọc thêm tại đây nhé" at bounding box center [695, 541] width 118 height 10
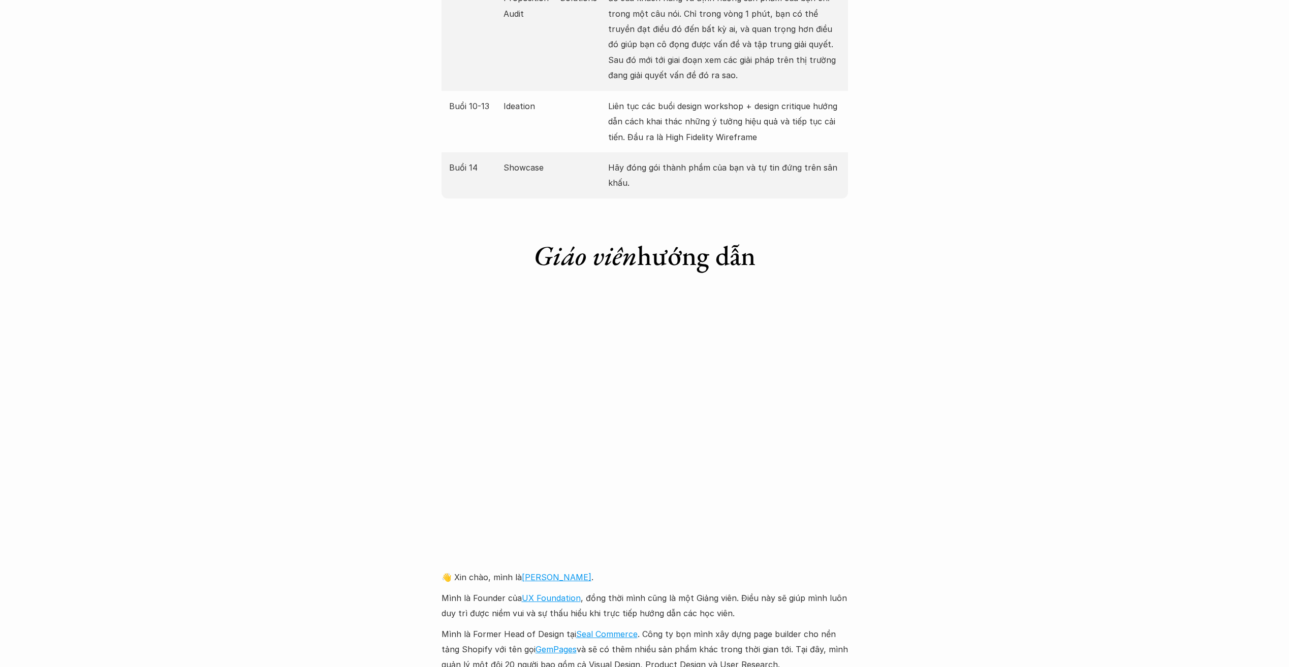
scroll to position [1879, 0]
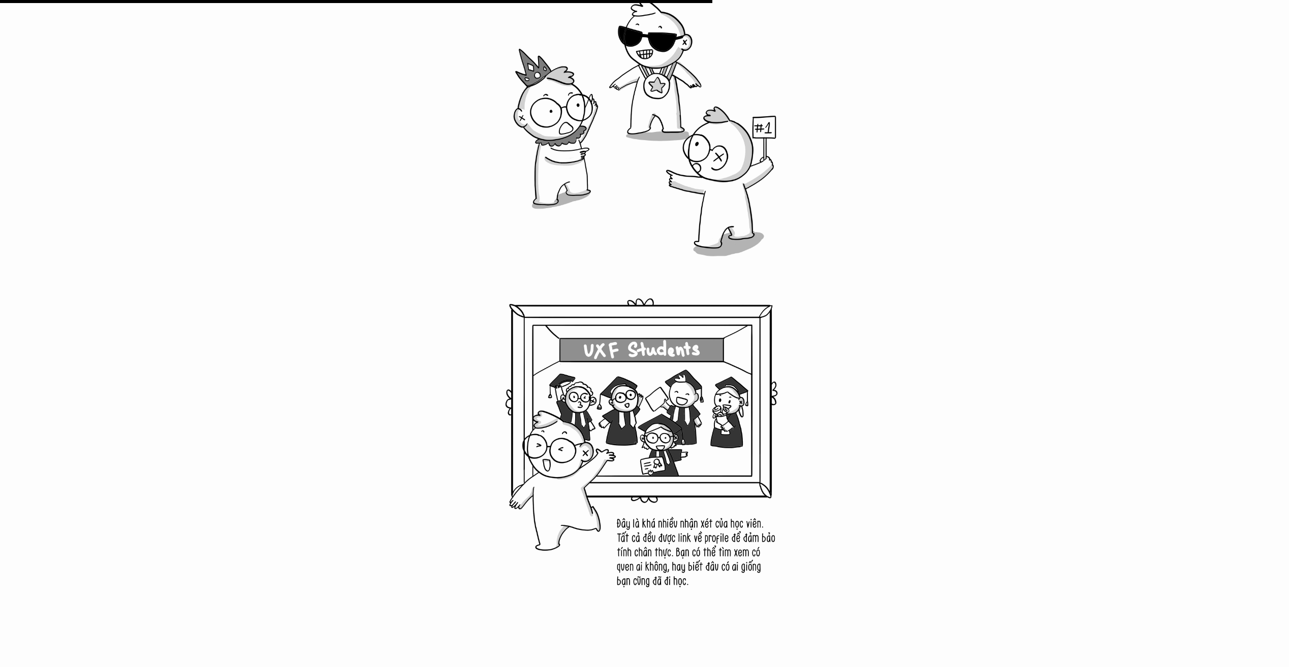
scroll to position [5892, 0]
